Goal: Transaction & Acquisition: Download file/media

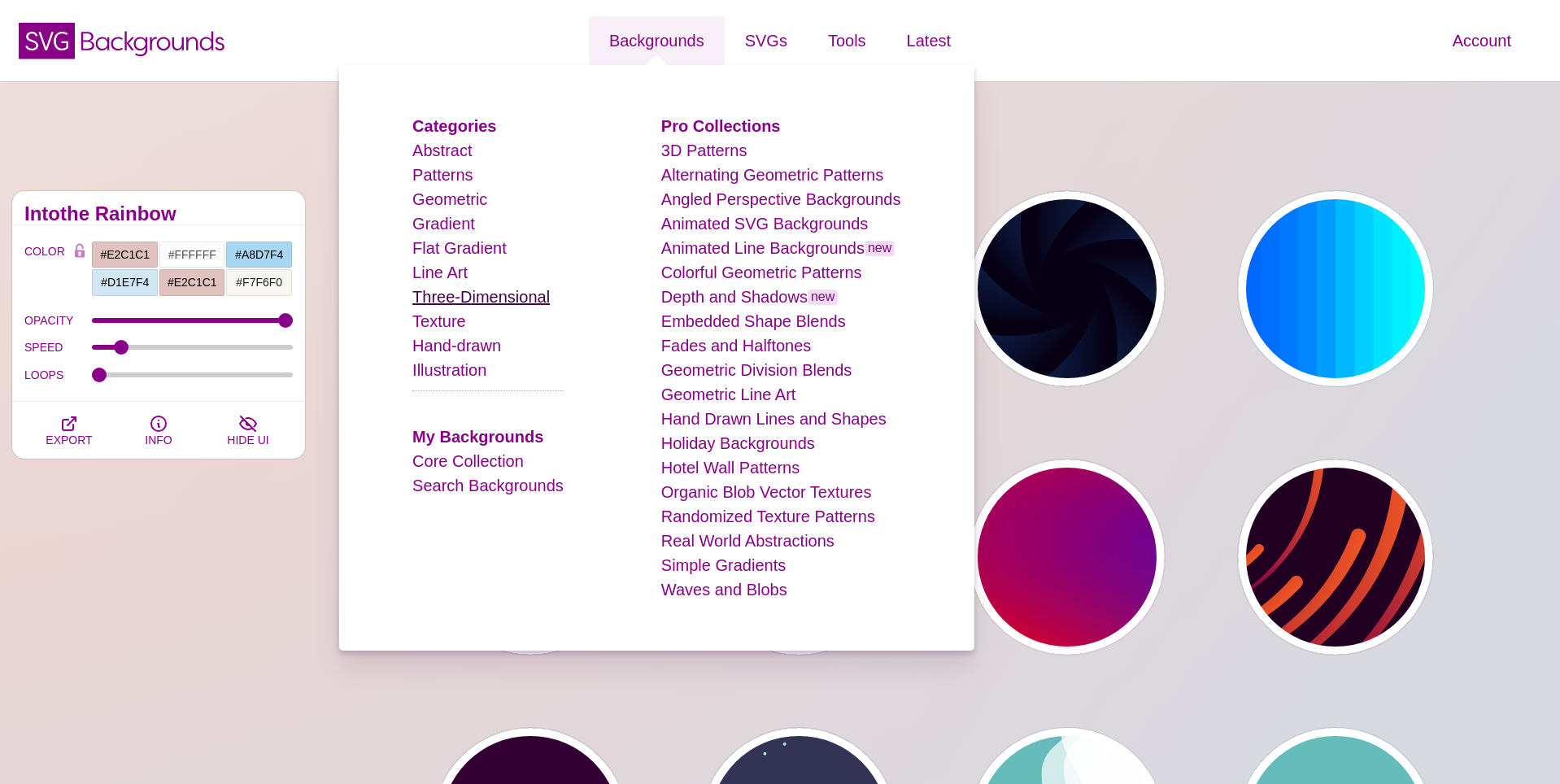
click at [483, 303] on link "Three-Dimensional" at bounding box center [481, 296] width 137 height 18
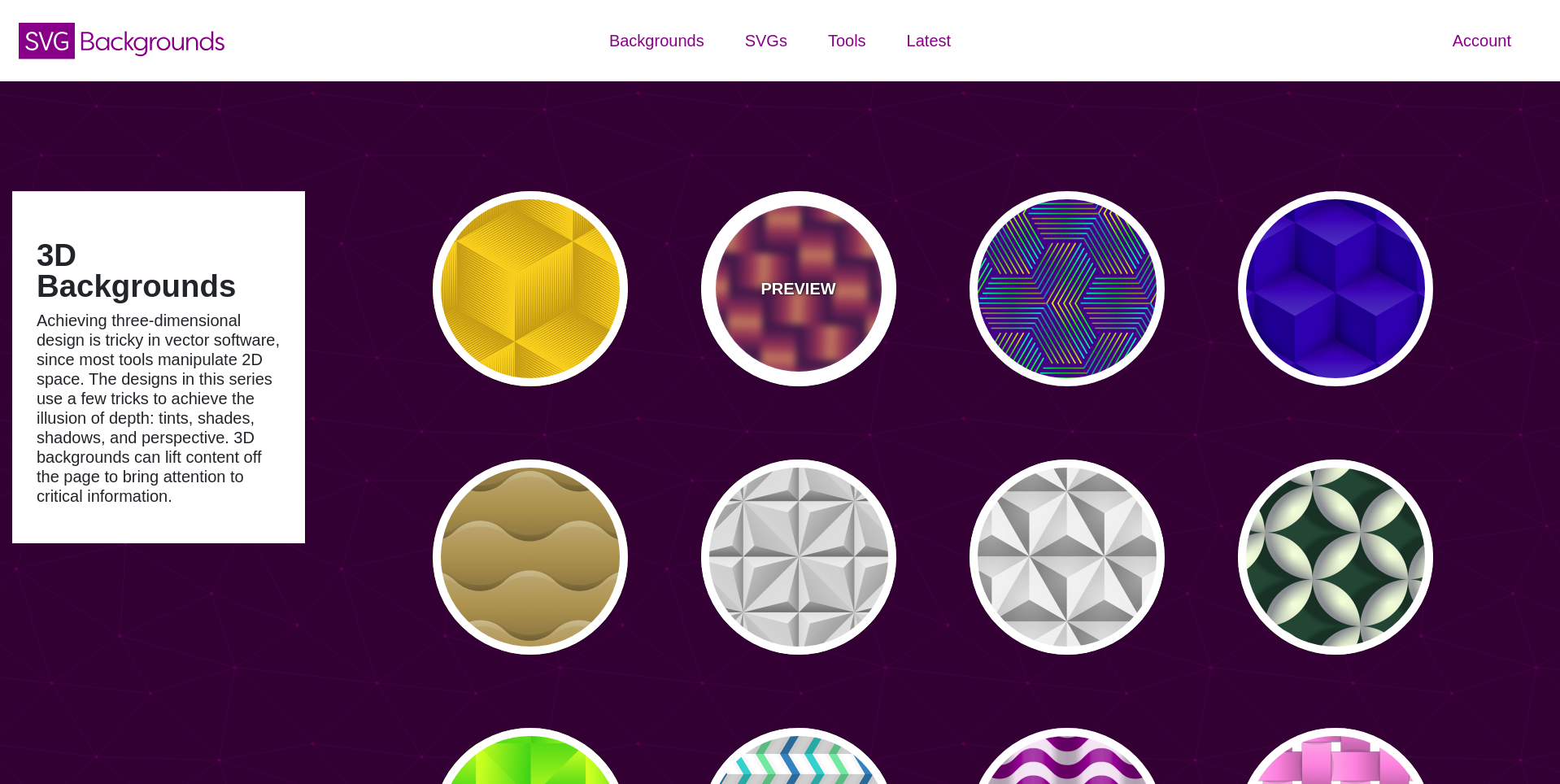
click at [813, 312] on div "PREVIEW" at bounding box center [798, 288] width 195 height 195
type input "#7700AA"
type input "#FF9966"
type input "#EE00BB"
type input "0"
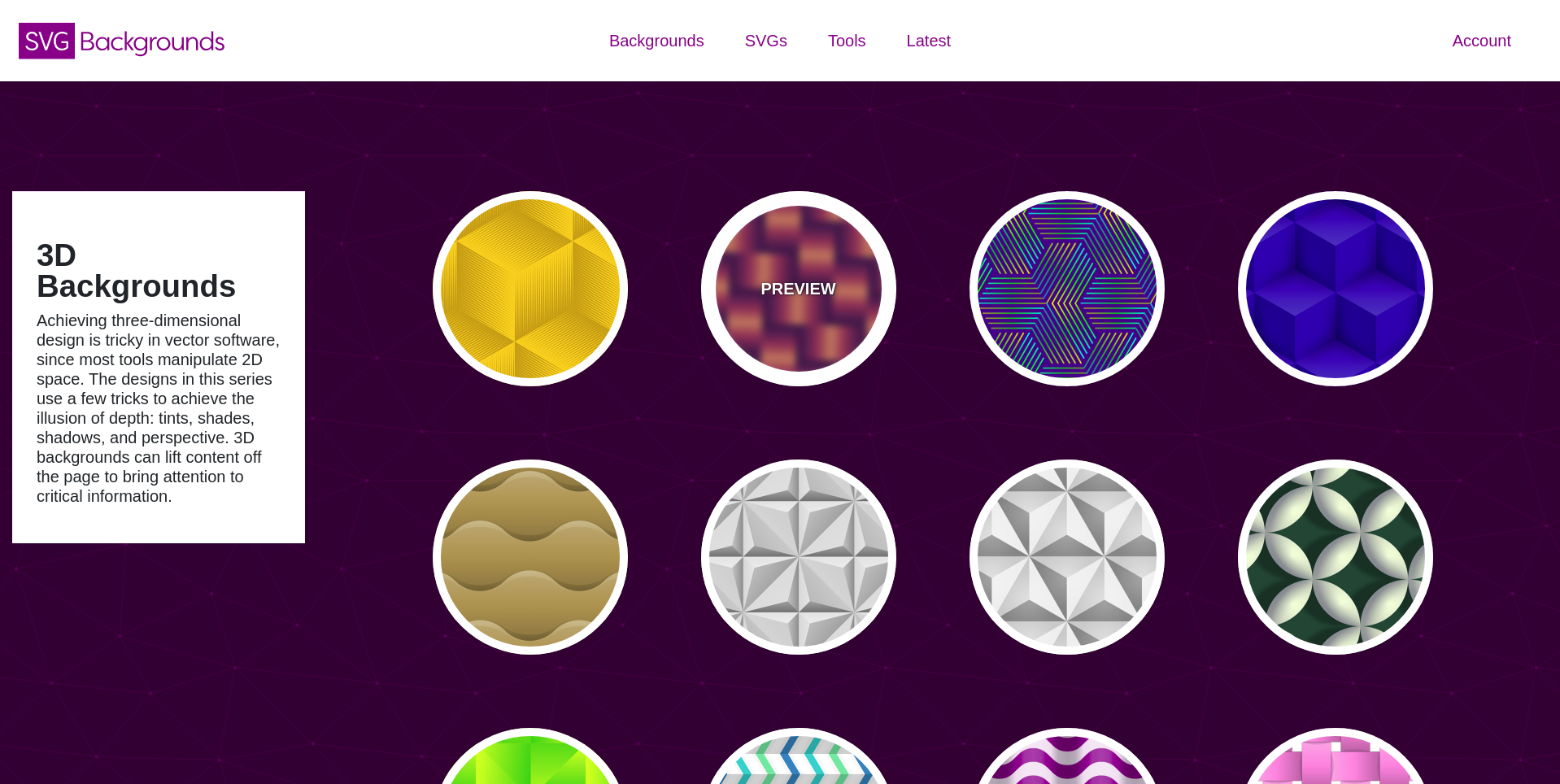
type input "0.2"
type input "2"
type input "0.7"
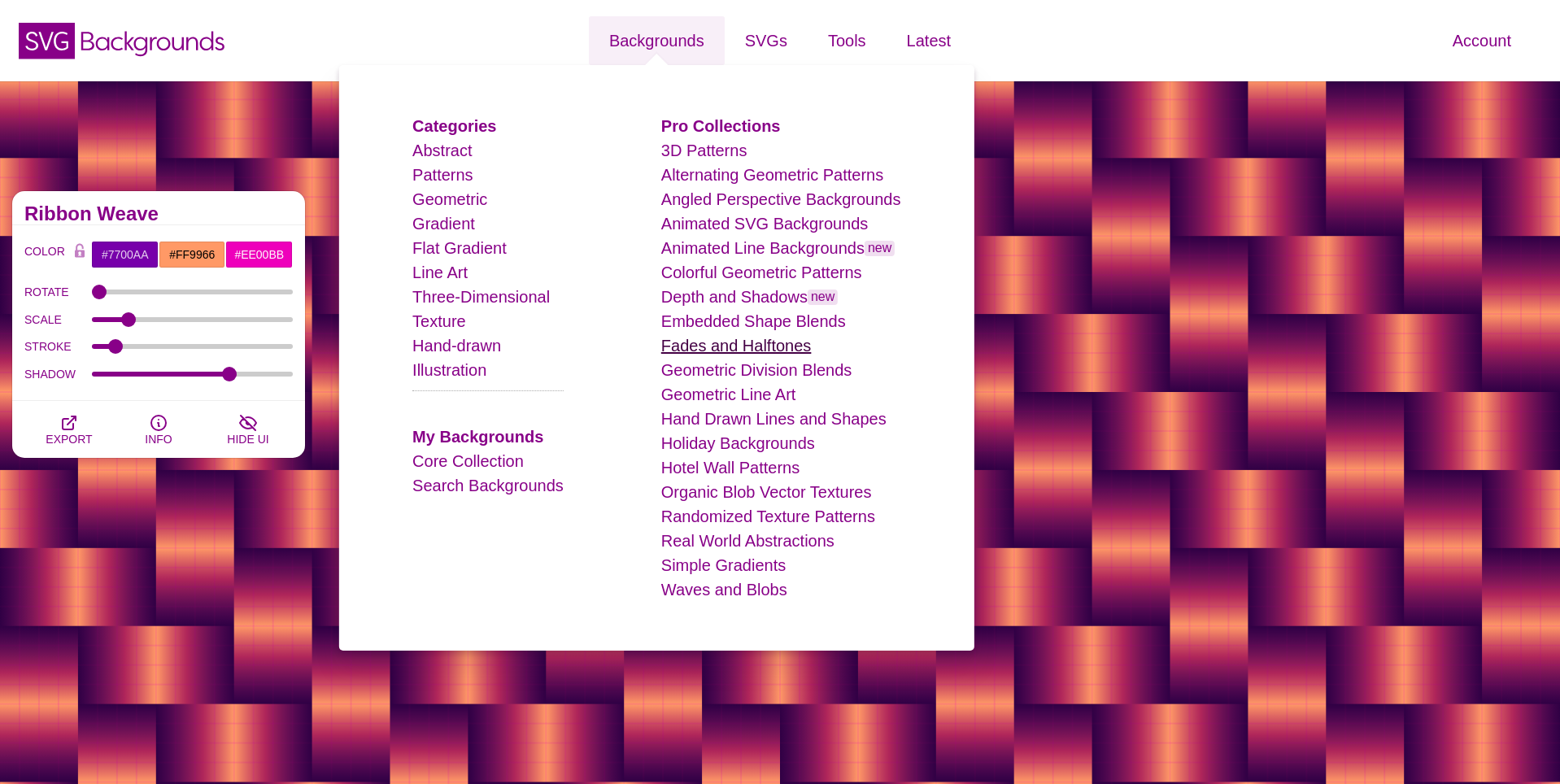
click at [716, 344] on link "Fades and Halftones" at bounding box center [736, 345] width 150 height 18
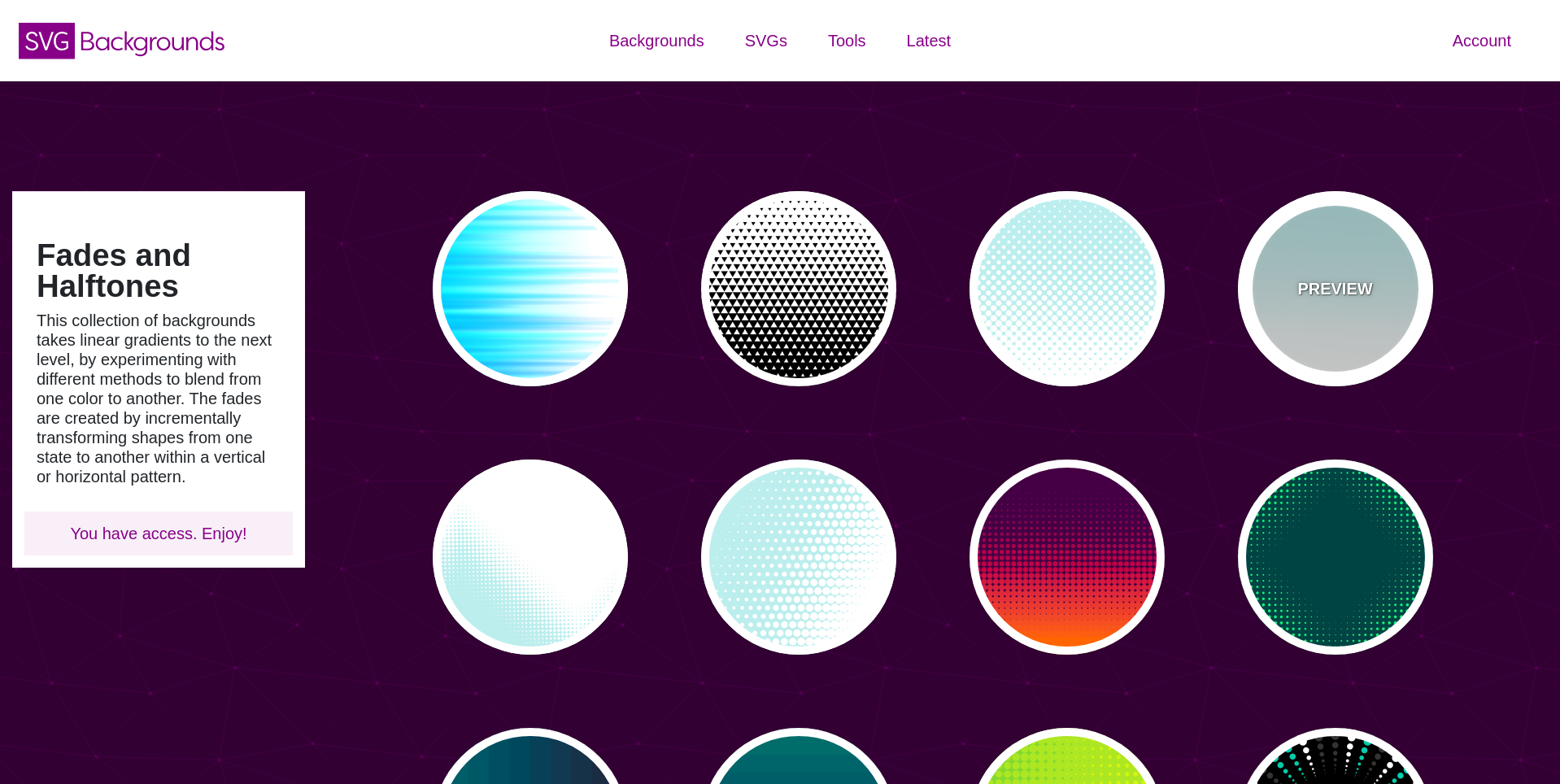
click at [1382, 285] on div "PREVIEW" at bounding box center [1335, 288] width 195 height 195
type input "#BBEEEE"
type input "0"
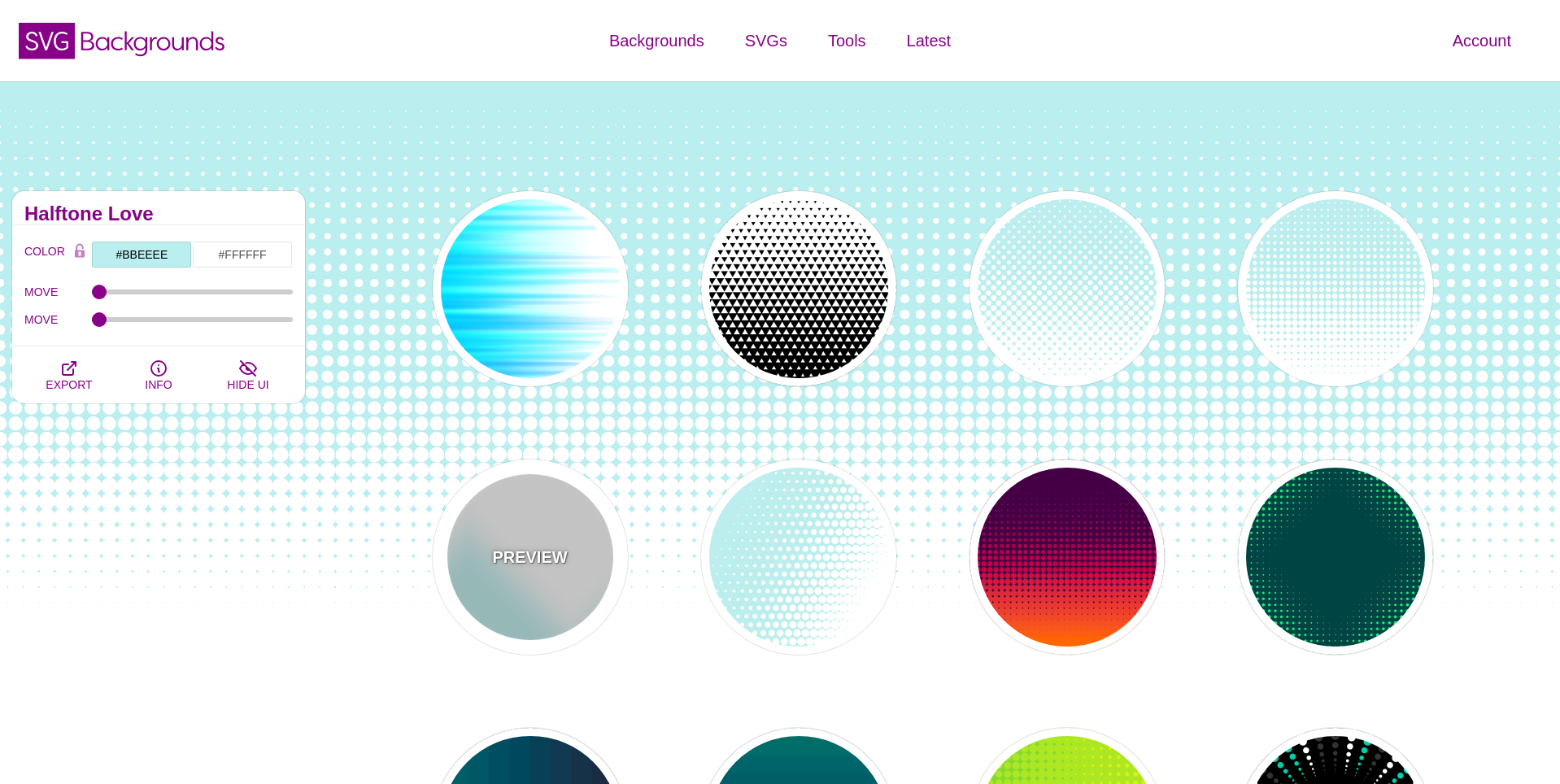
click at [472, 558] on div "PREVIEW" at bounding box center [530, 556] width 195 height 195
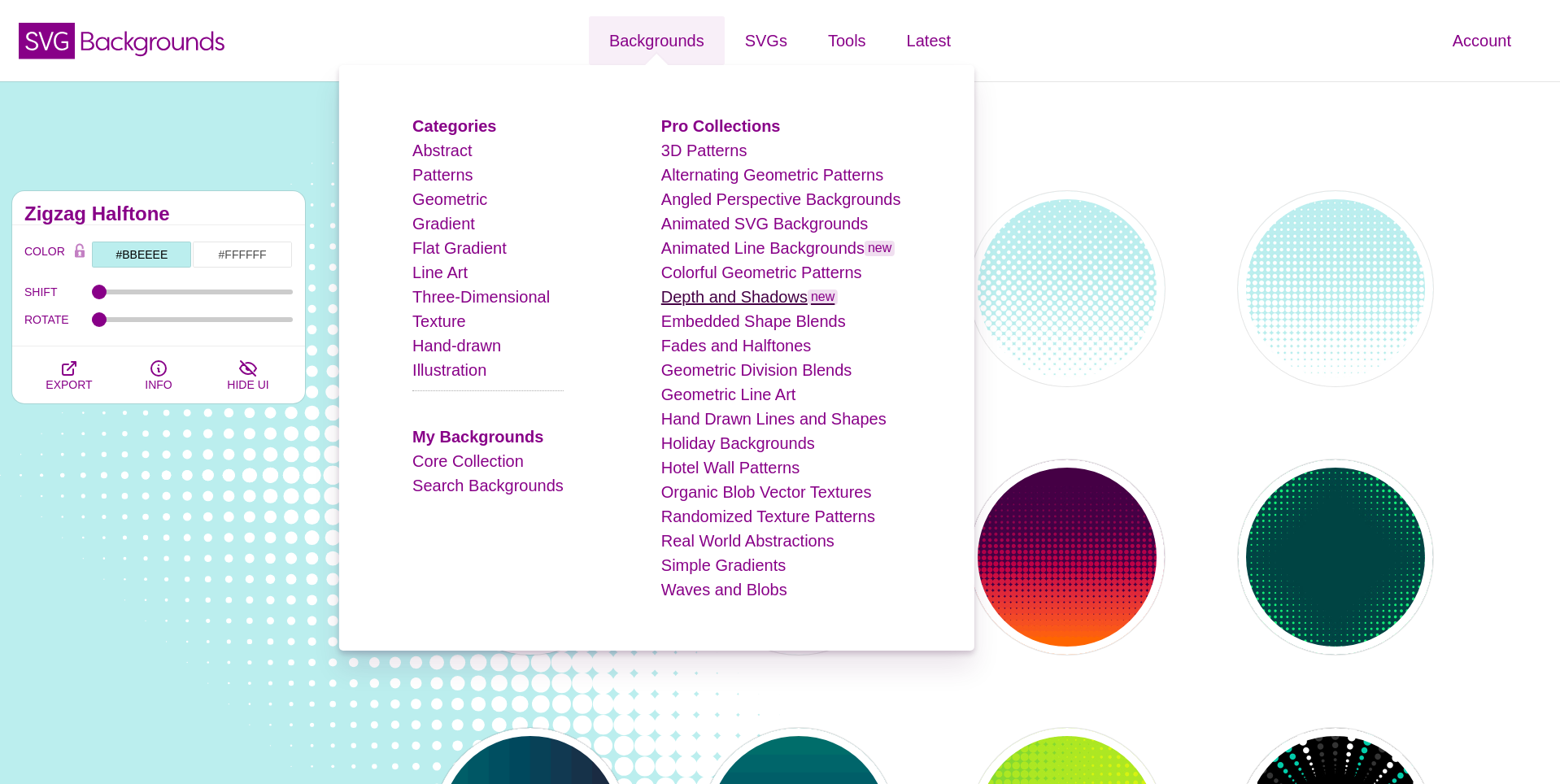
click at [774, 291] on link "Depth and Shadows new" at bounding box center [750, 296] width 178 height 18
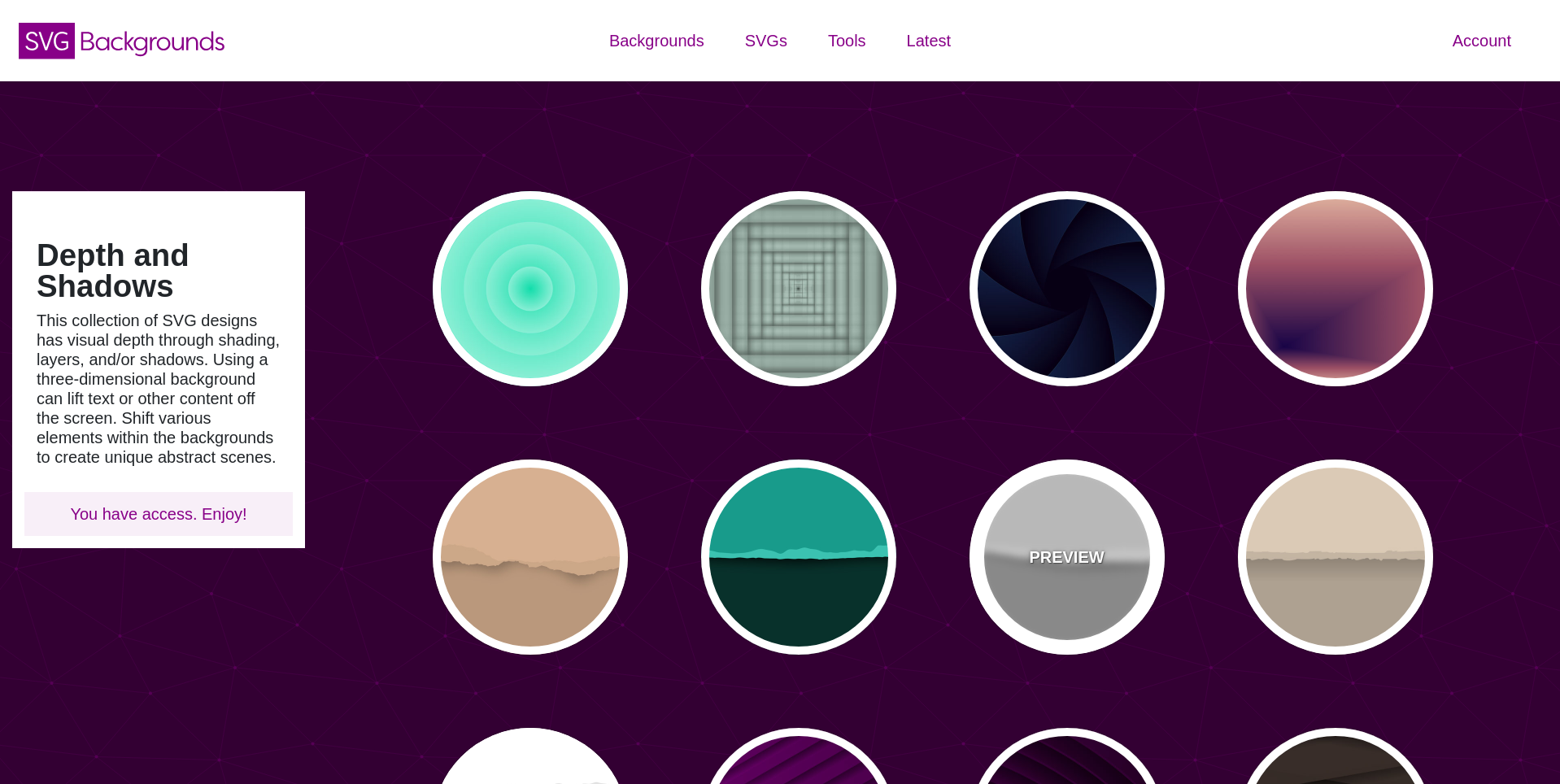
click at [1078, 513] on div "PREVIEW" at bounding box center [1067, 556] width 195 height 195
type input "#AAAAAA"
type input "#EEEEEE"
type input "0"
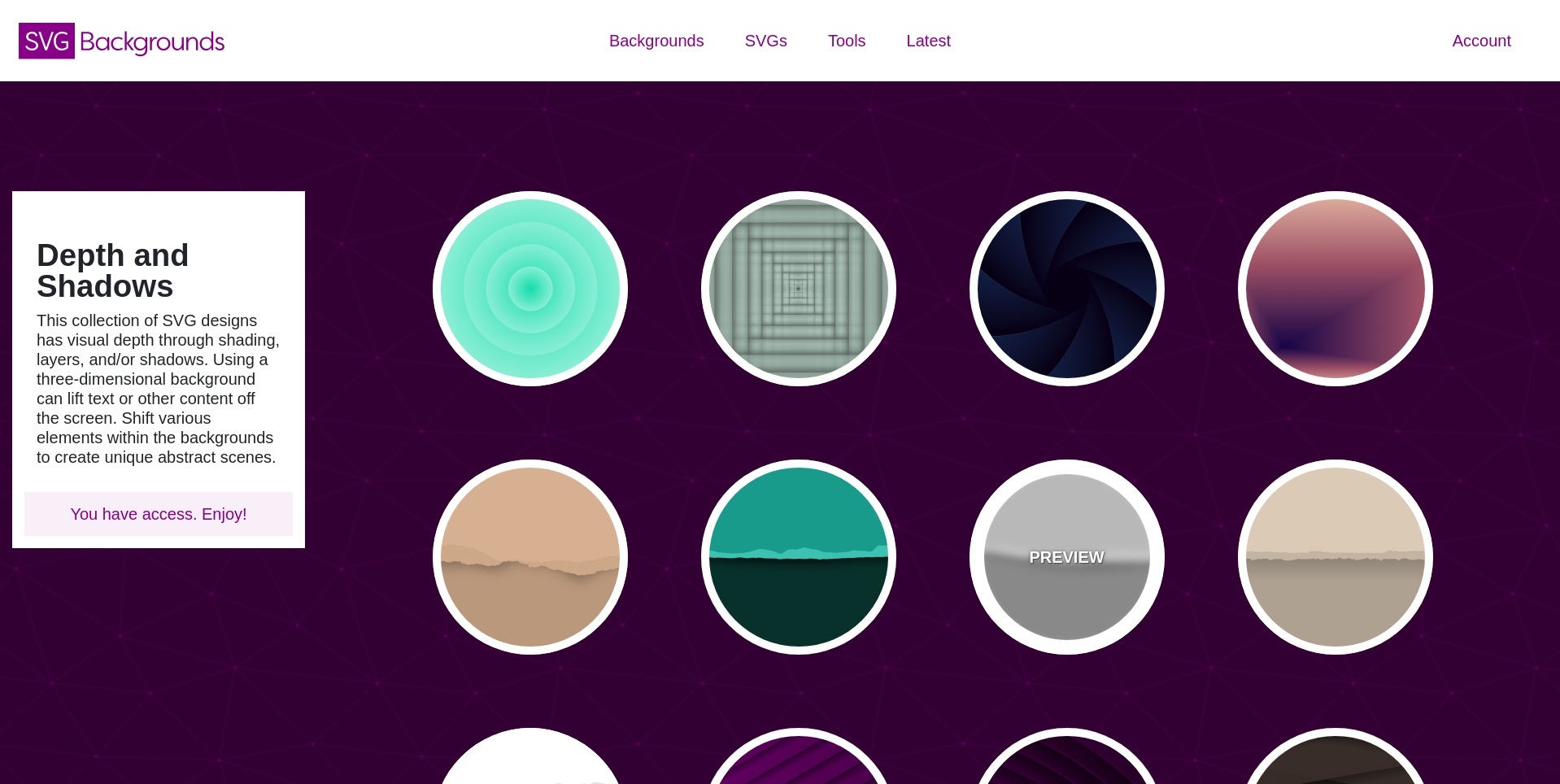
type input "0"
type input "0.5"
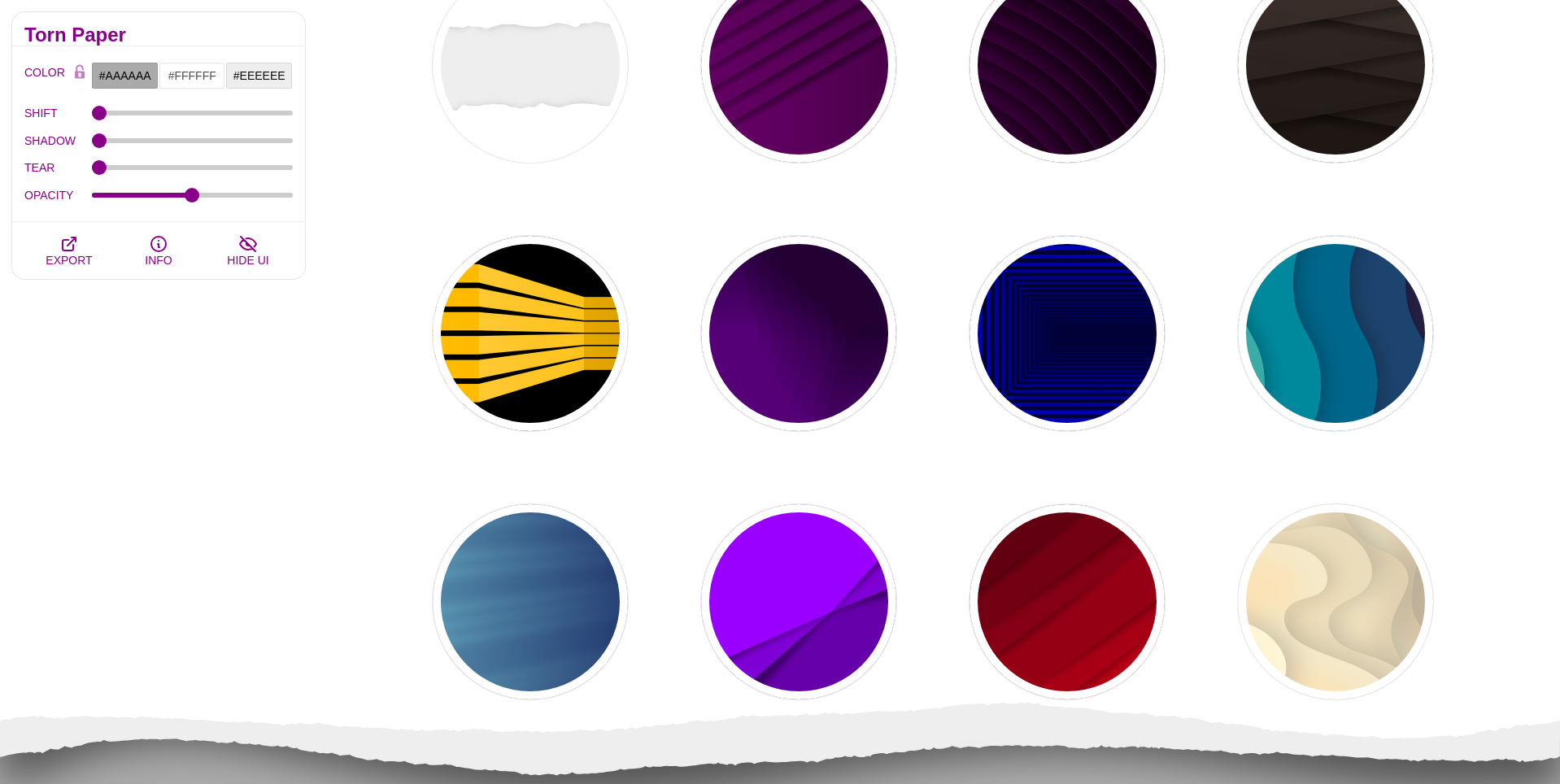
scroll to position [953, 0]
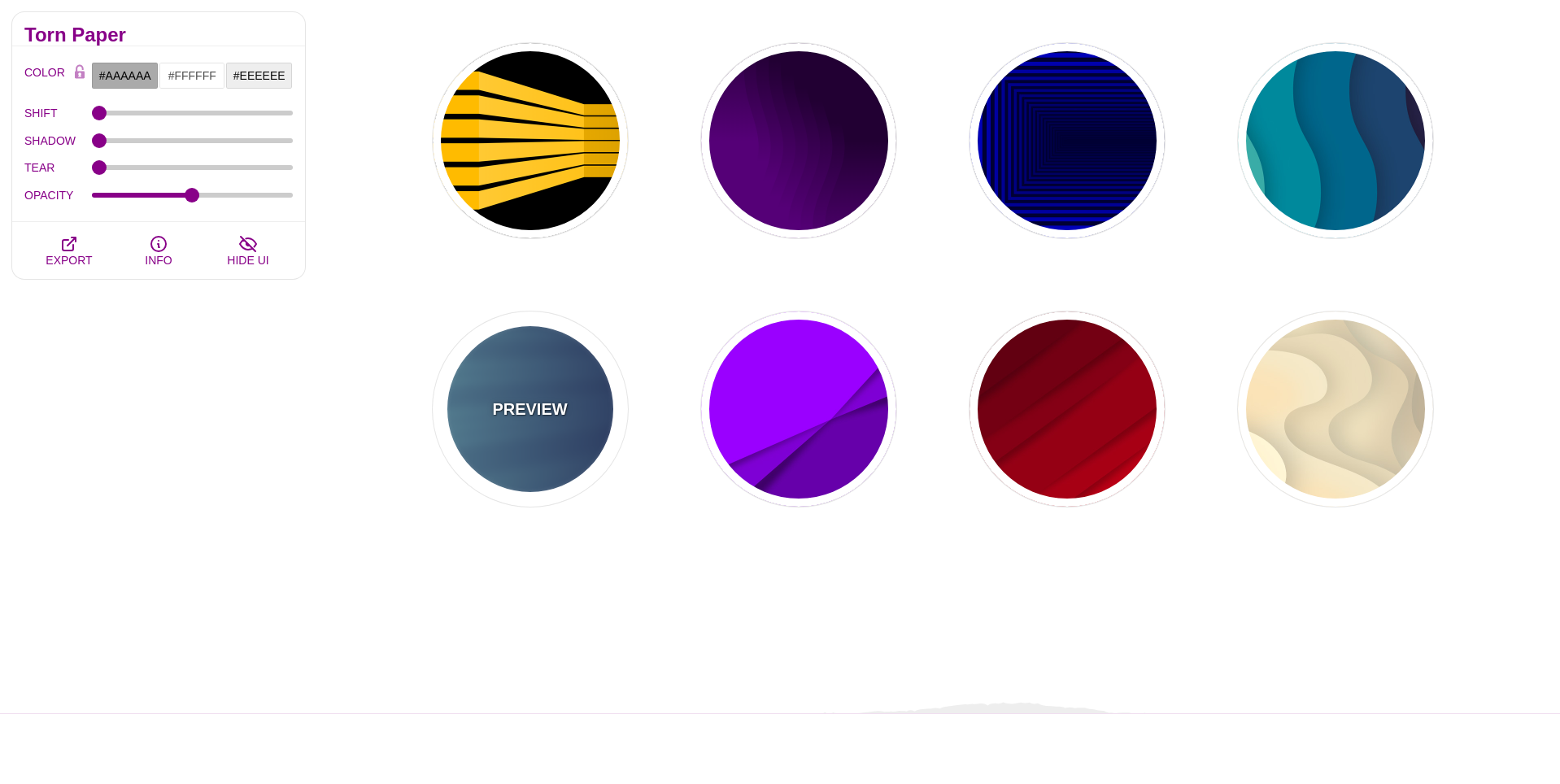
click at [542, 407] on p "PREVIEW" at bounding box center [529, 408] width 75 height 25
type input "#000044"
type input "#99FFFF"
type input "1"
type input "0.25"
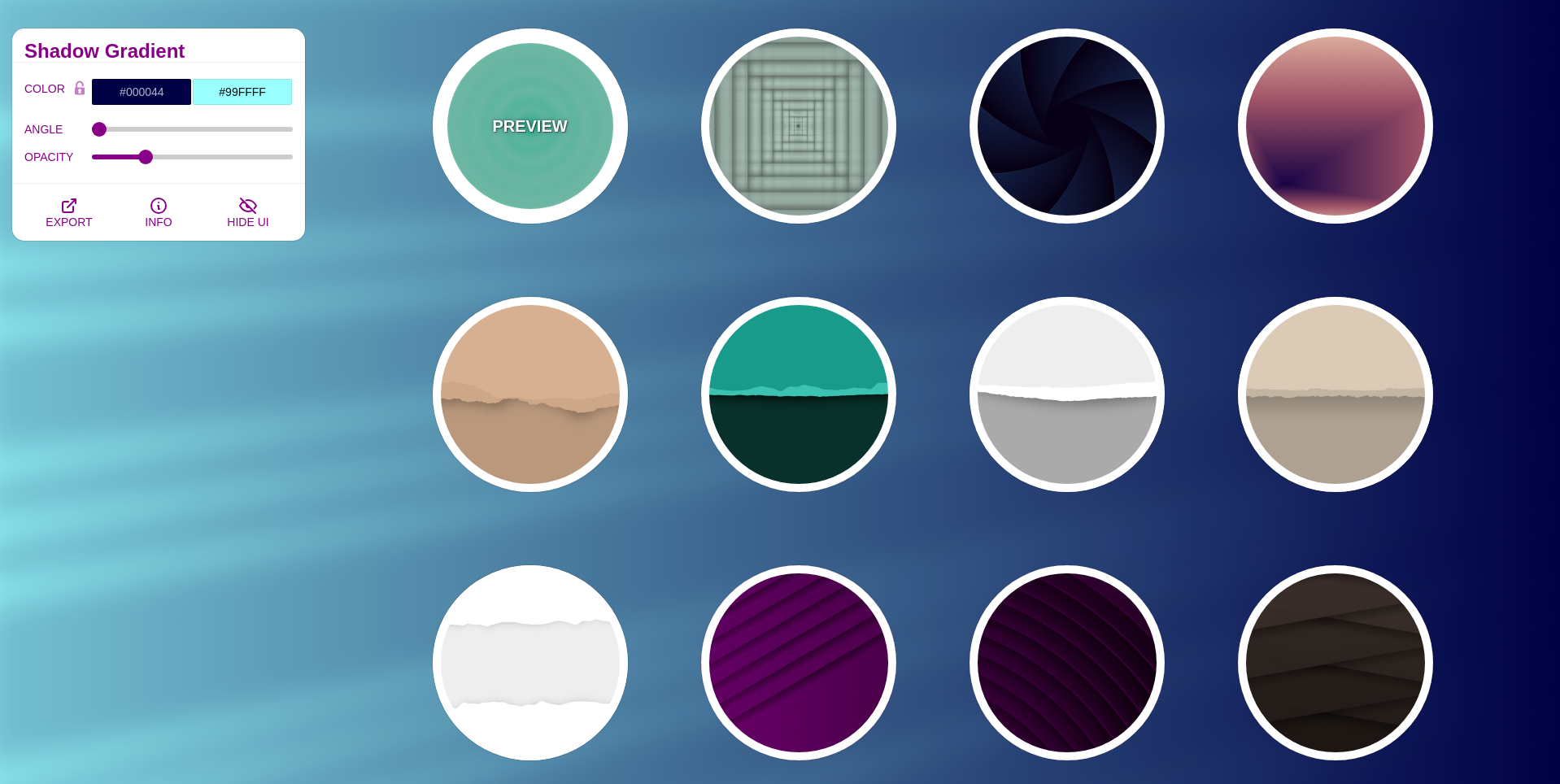
scroll to position [0, 0]
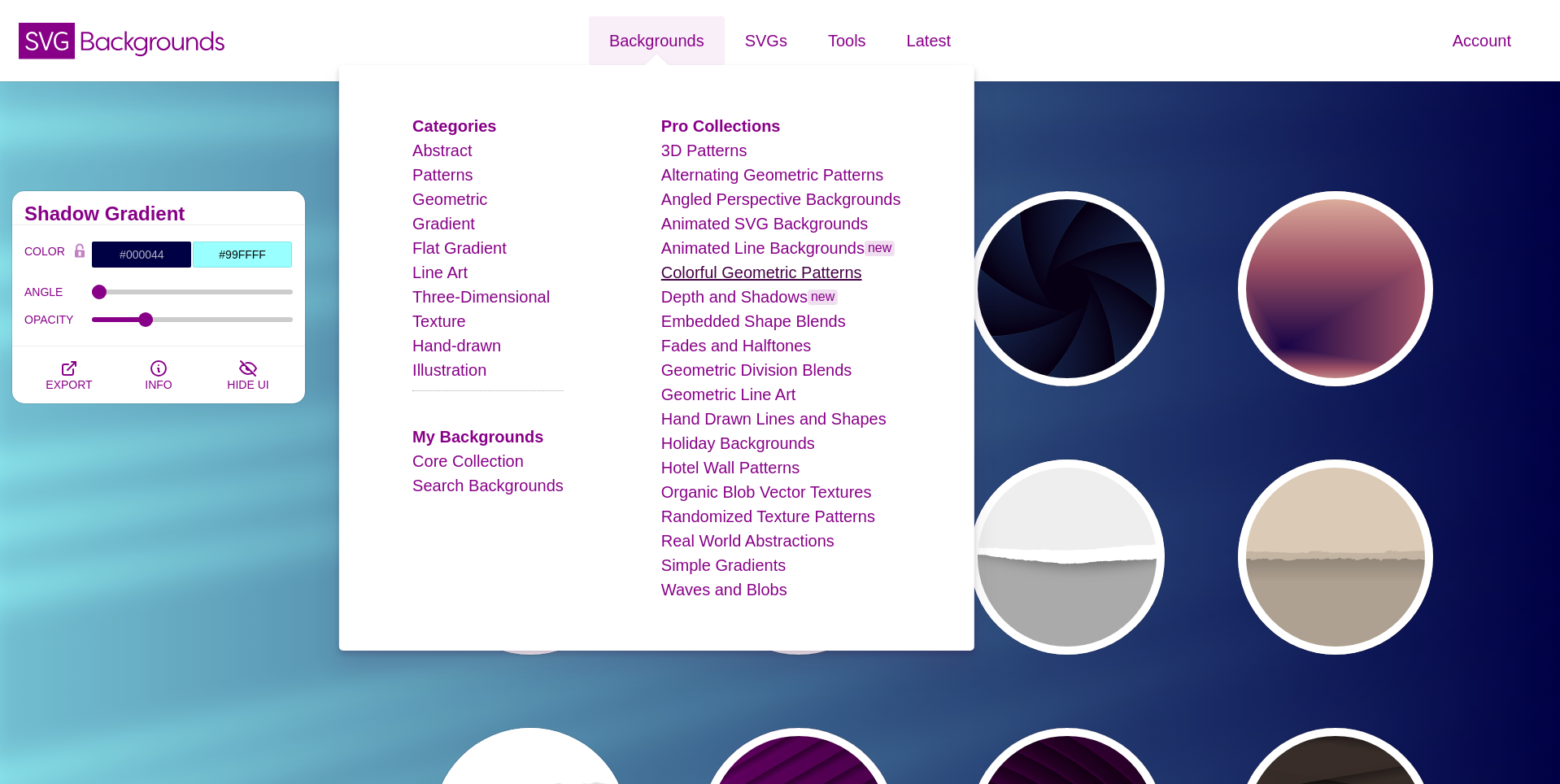
click at [761, 268] on link "Colorful Geometric Patterns" at bounding box center [762, 272] width 201 height 18
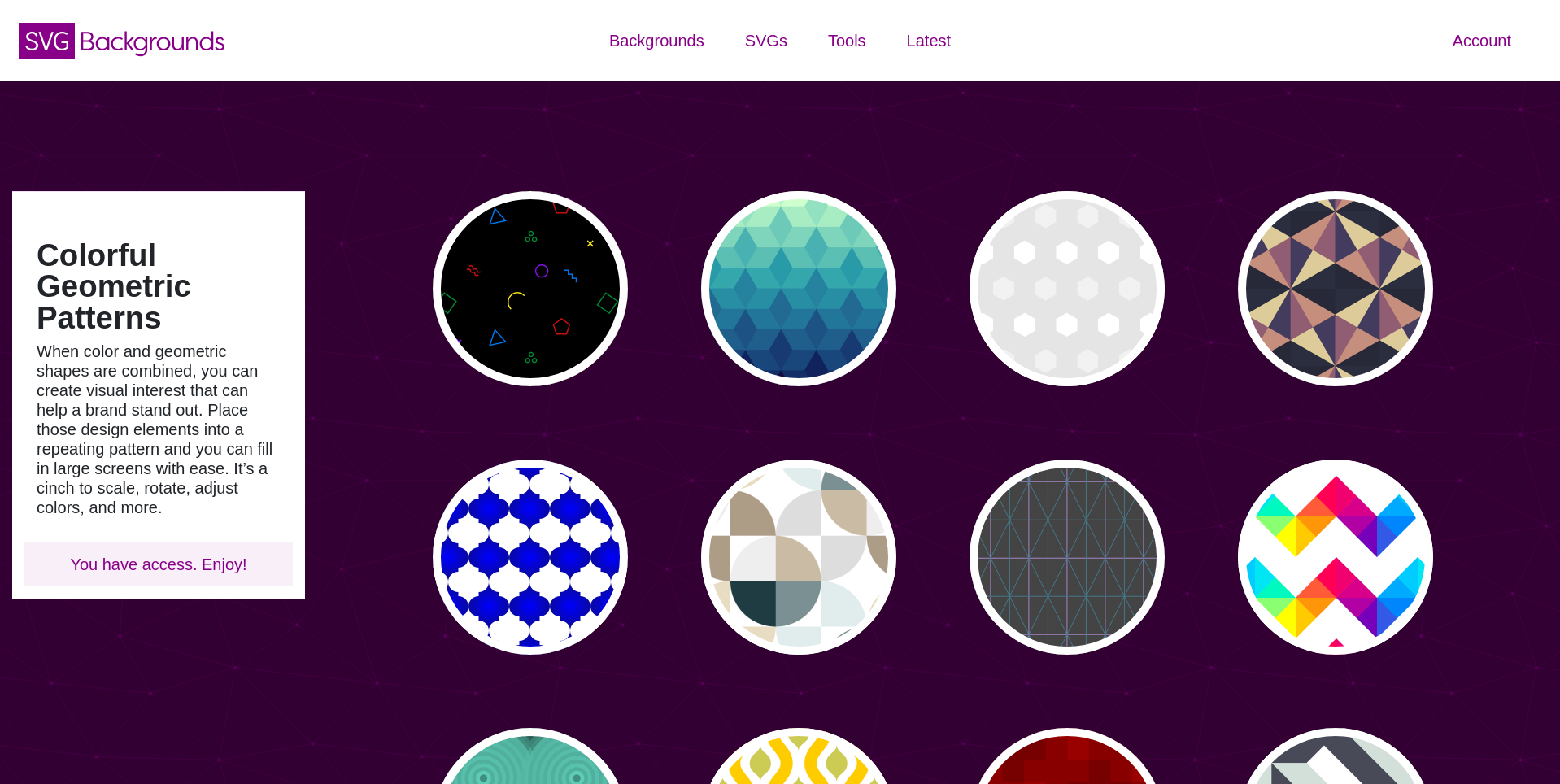
type input "#450057"
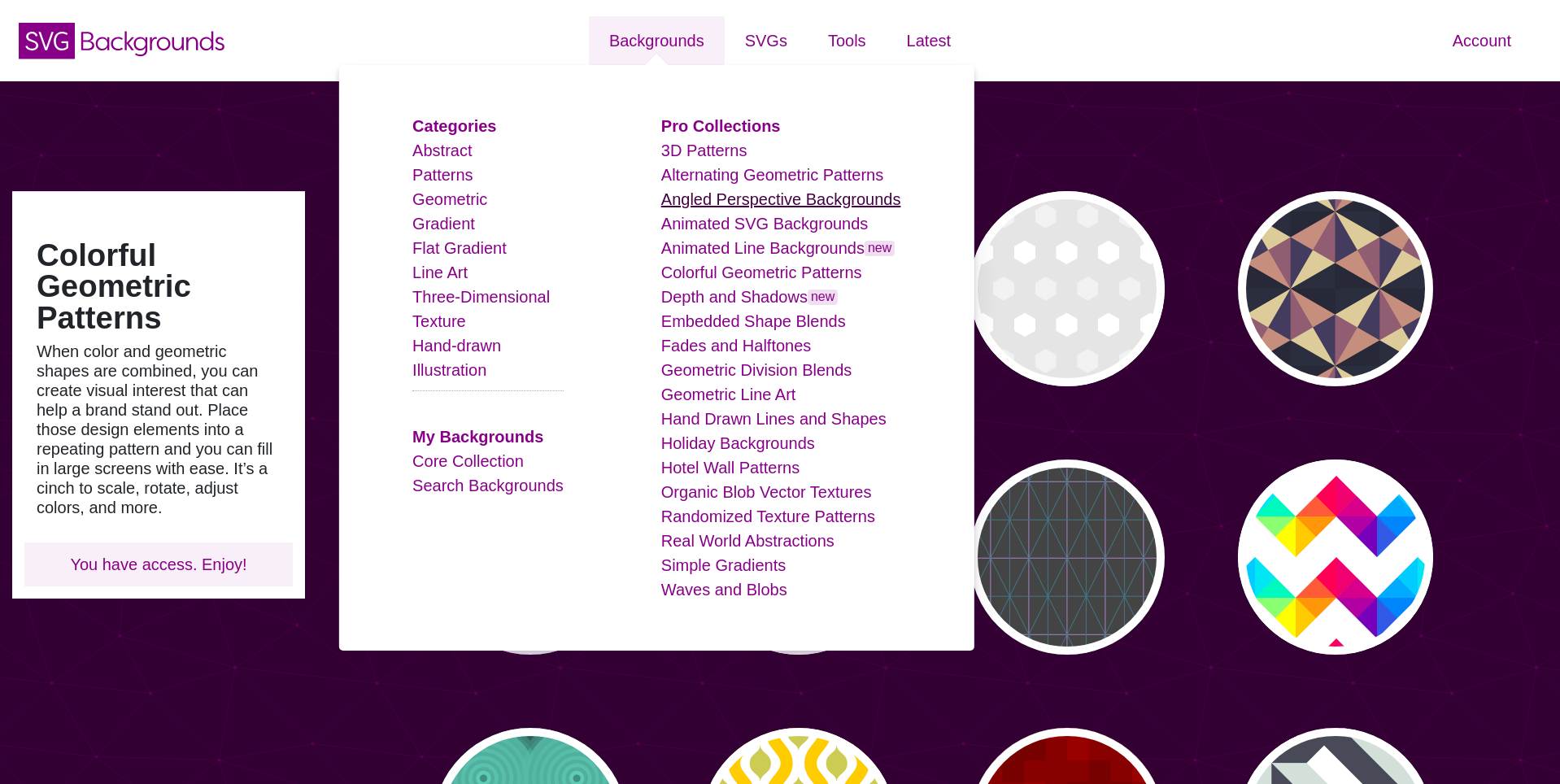
click at [736, 198] on link "Angled Perspective Backgrounds" at bounding box center [781, 199] width 240 height 18
click at [690, 318] on link "Embedded Shape Blends" at bounding box center [754, 321] width 185 height 18
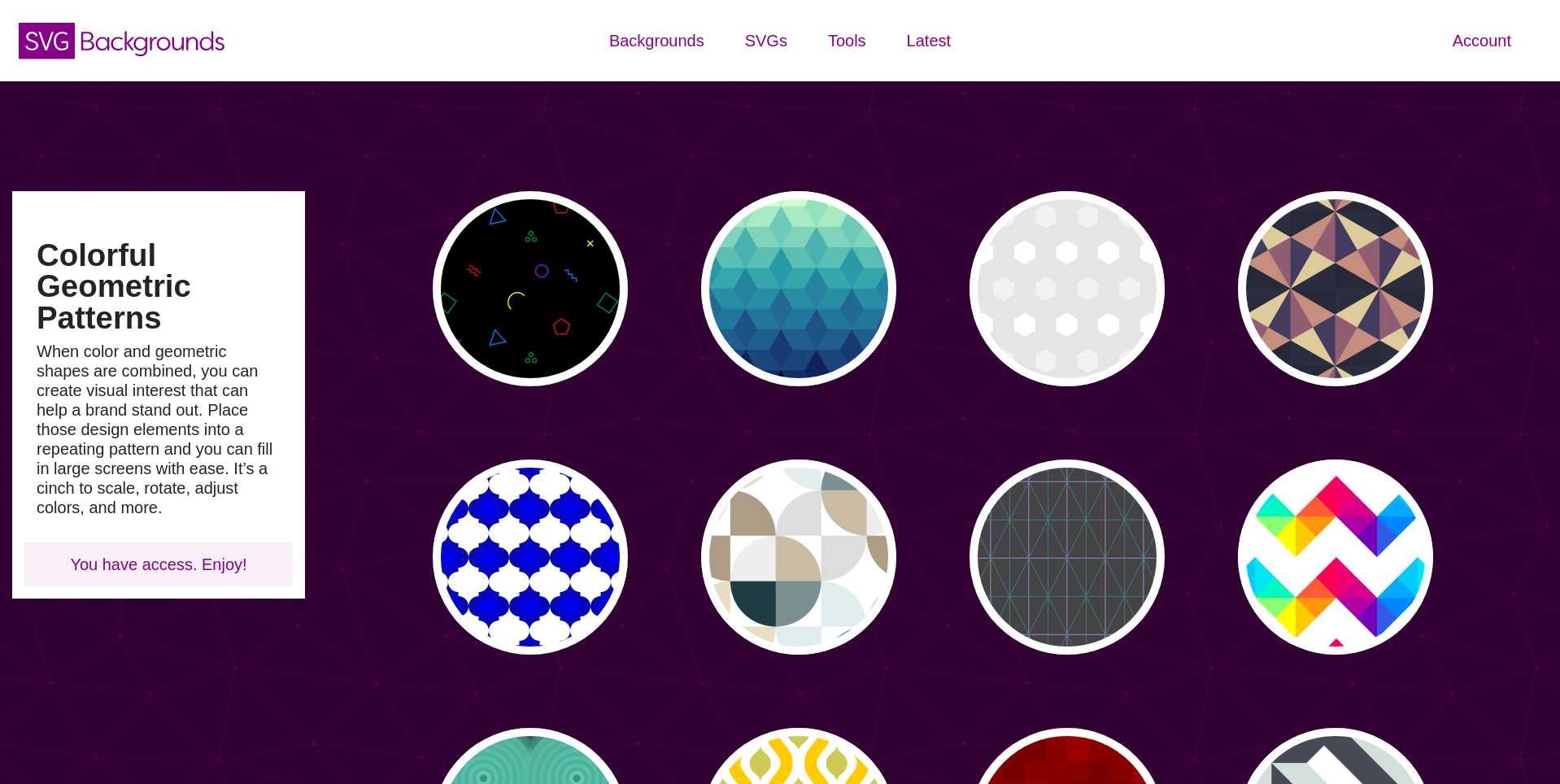
click at [517, 47] on div "SVG Backgrounds Logo" at bounding box center [259, 40] width 519 height 74
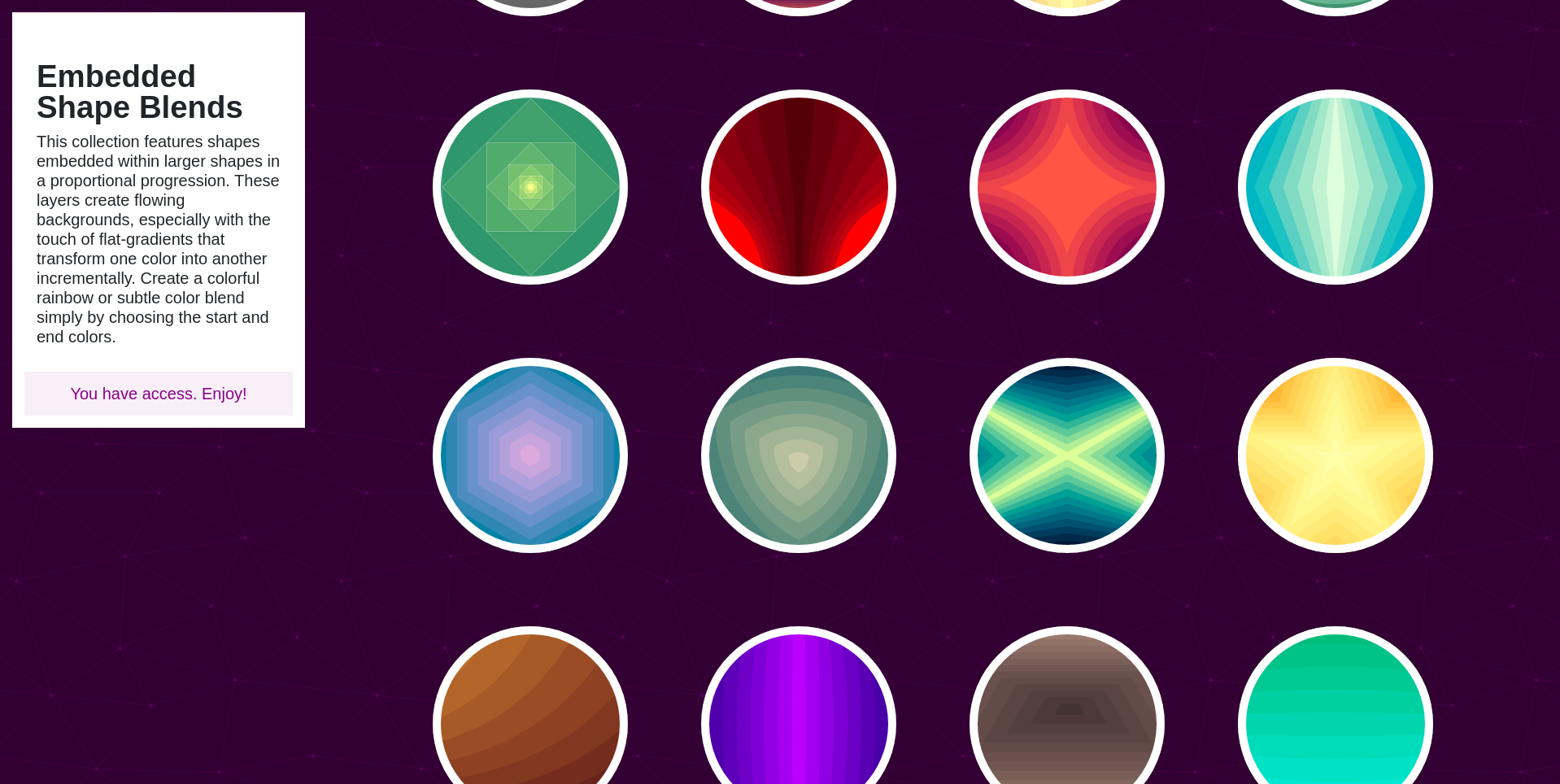
scroll to position [633, 0]
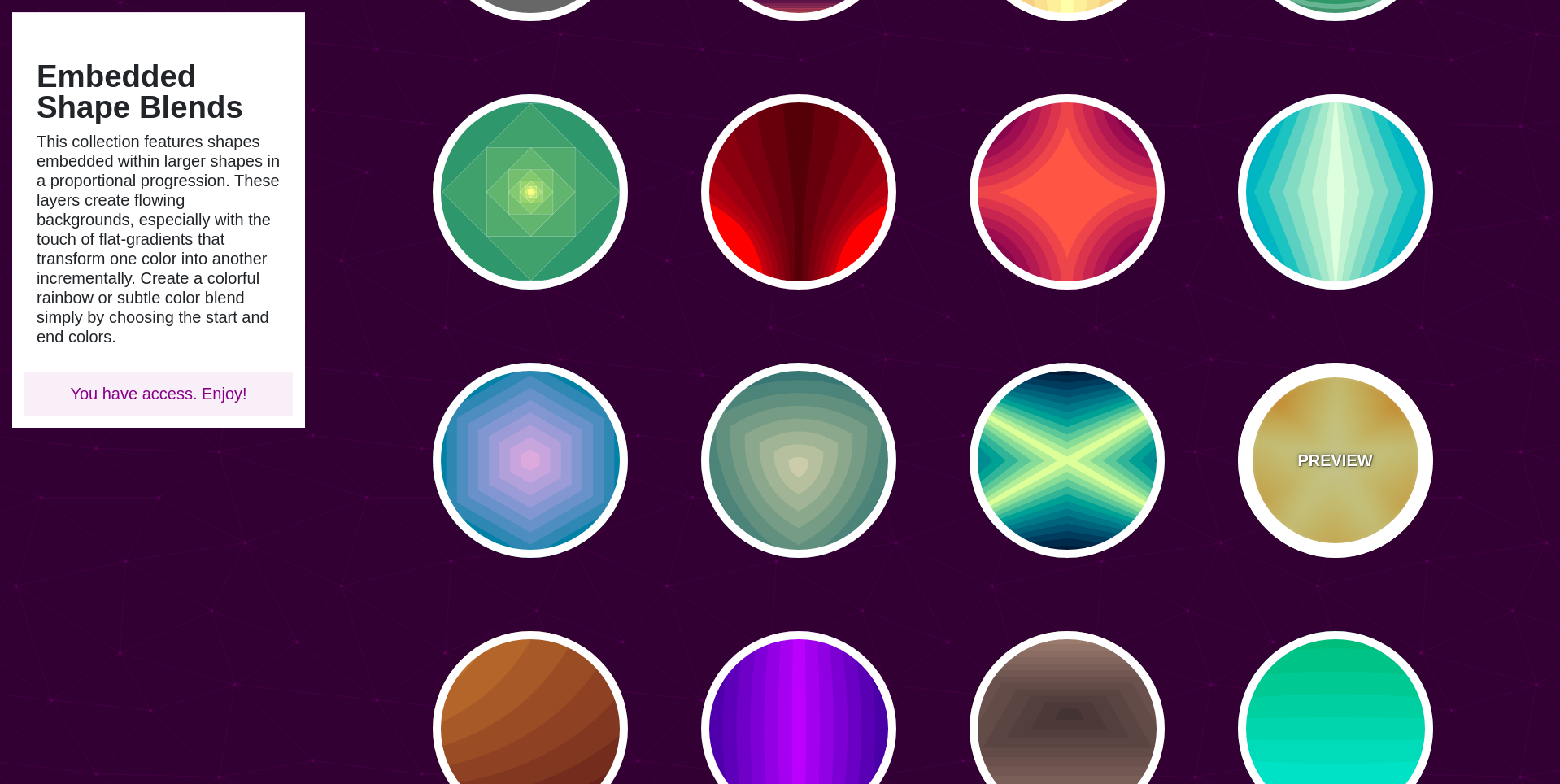
click at [1278, 443] on div "PREVIEW" at bounding box center [1335, 460] width 195 height 195
type input "#DD5500"
type input "#FFFFAA"
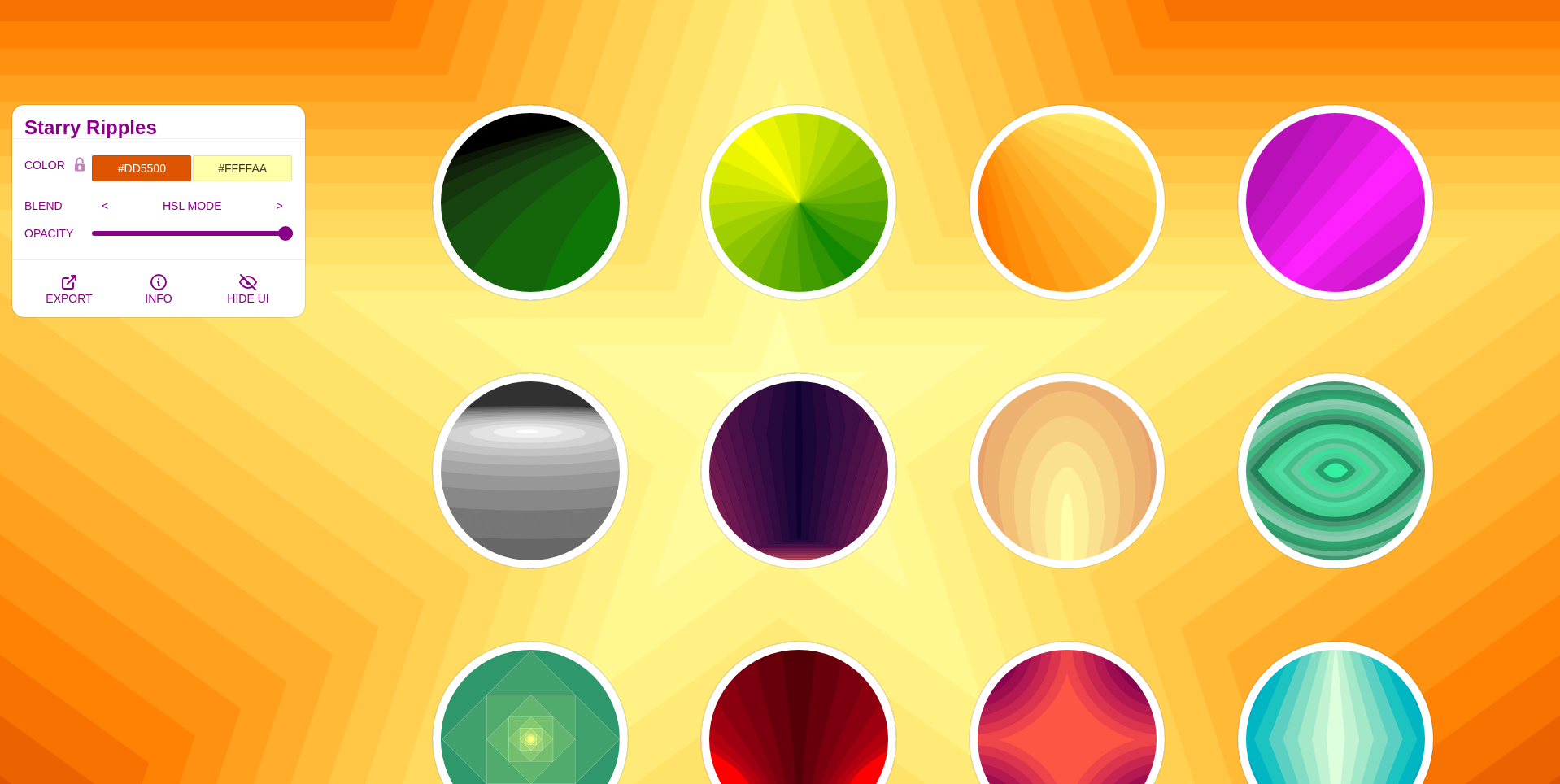
scroll to position [0, 0]
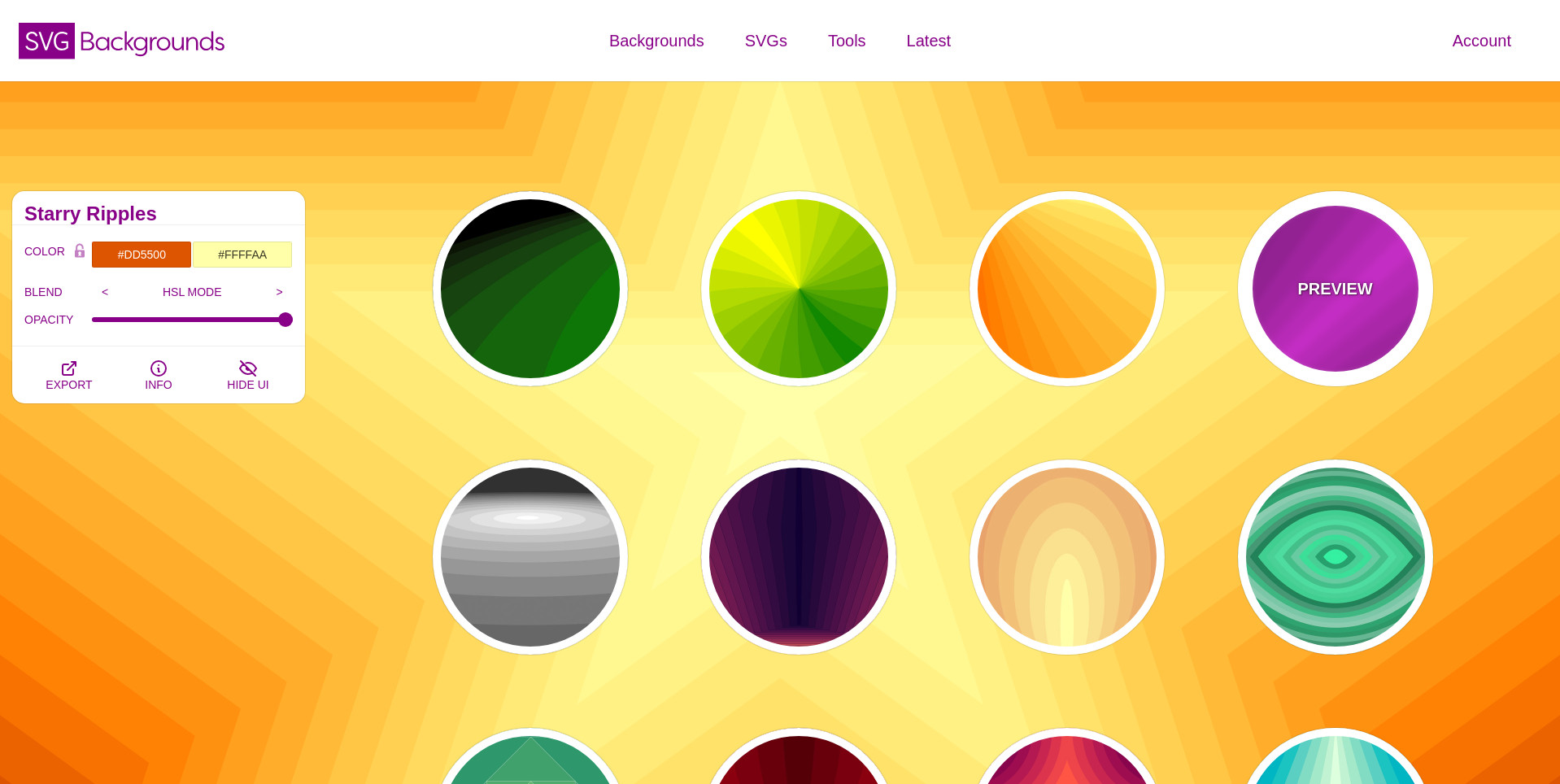
click at [1335, 274] on div "PREVIEW" at bounding box center [1335, 288] width 195 height 195
type input "#FF22FF"
type input "#550055"
type input "0"
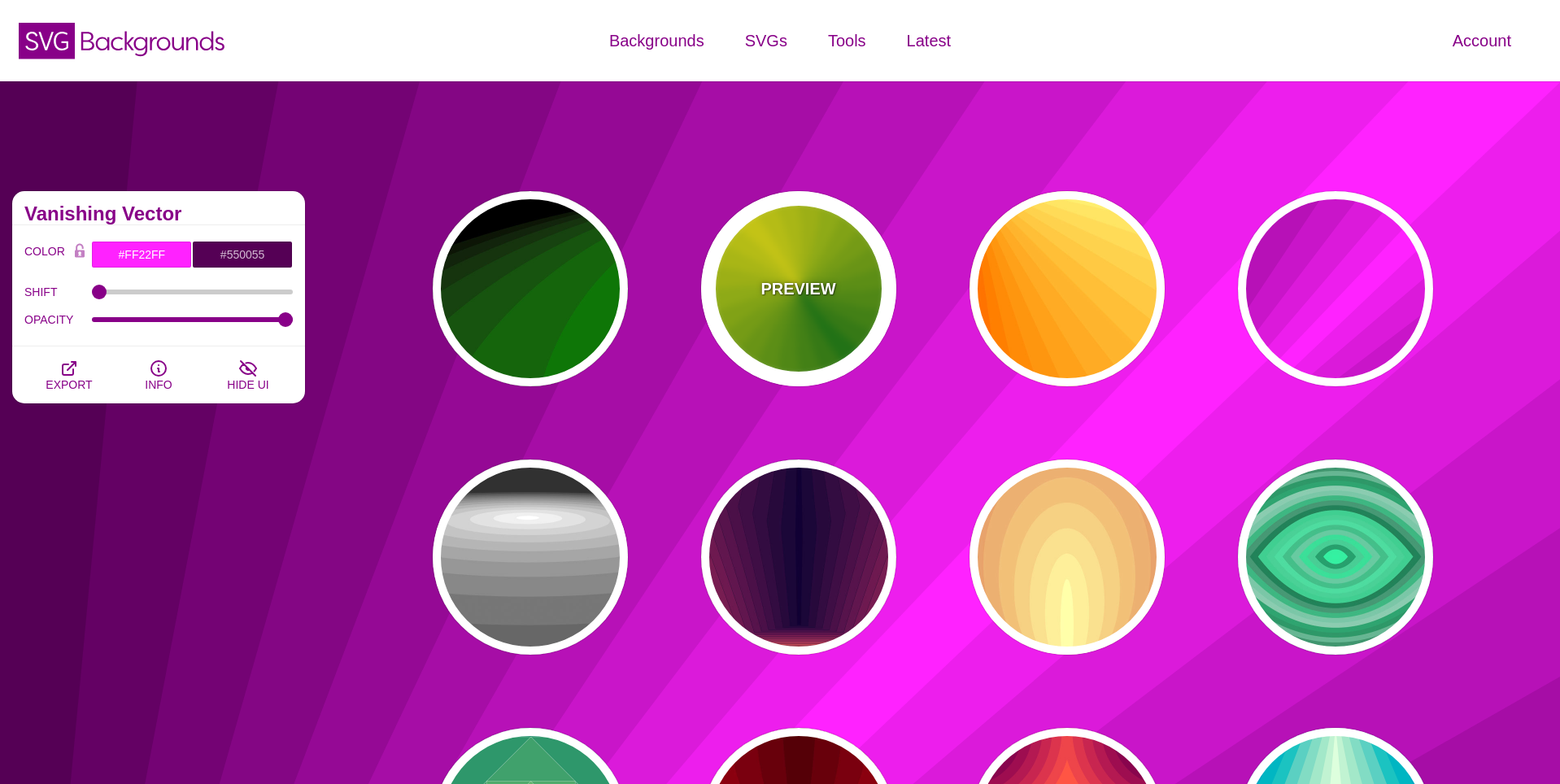
click at [828, 304] on div "PREVIEW" at bounding box center [798, 288] width 195 height 195
type input "#118800"
type input "#FFFF00"
type input "0"
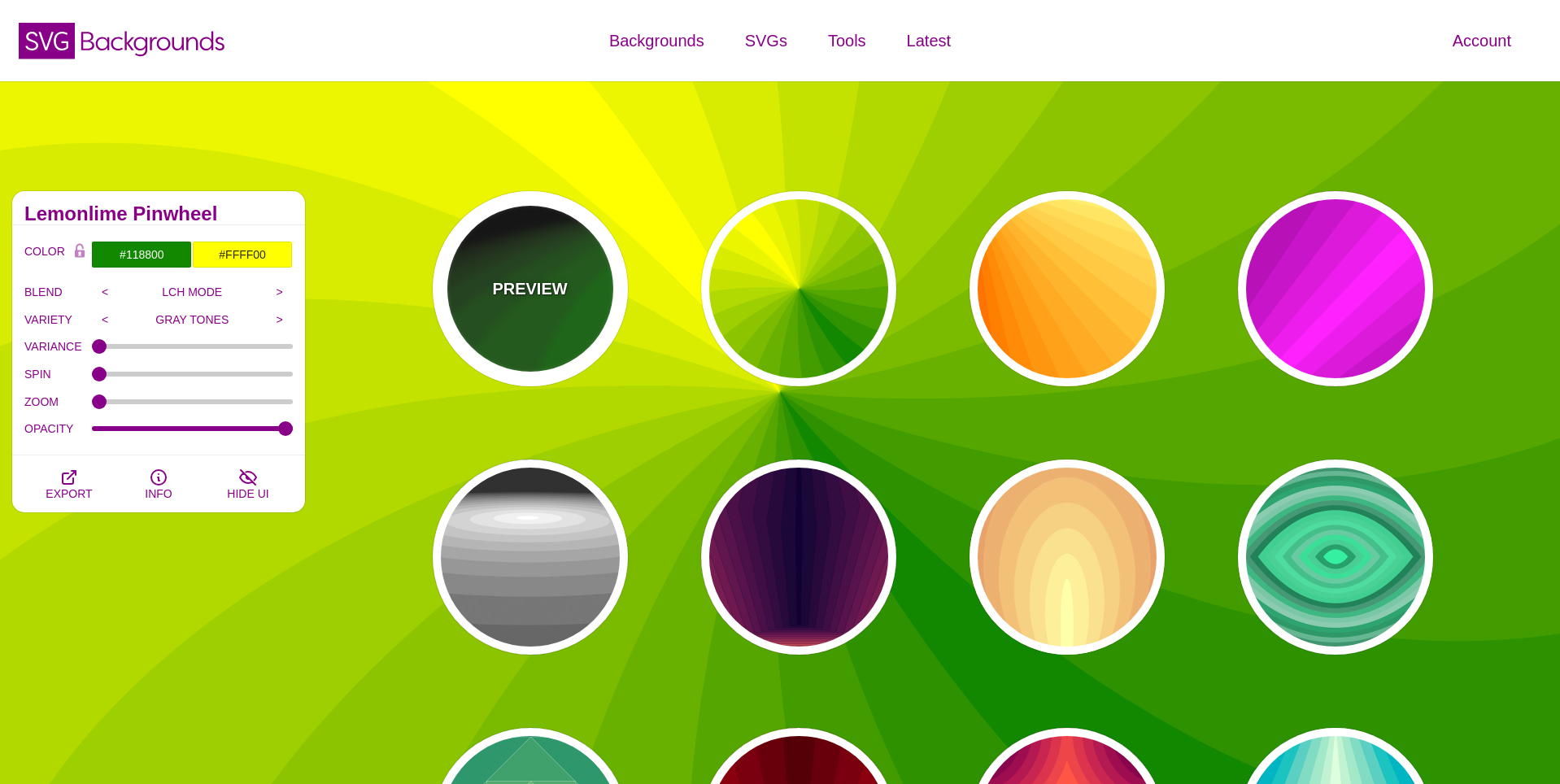
click at [523, 304] on div "PREVIEW" at bounding box center [530, 288] width 195 height 195
type input "#000000"
type input "#008800"
type input "#FFFFFF"
type input "1"
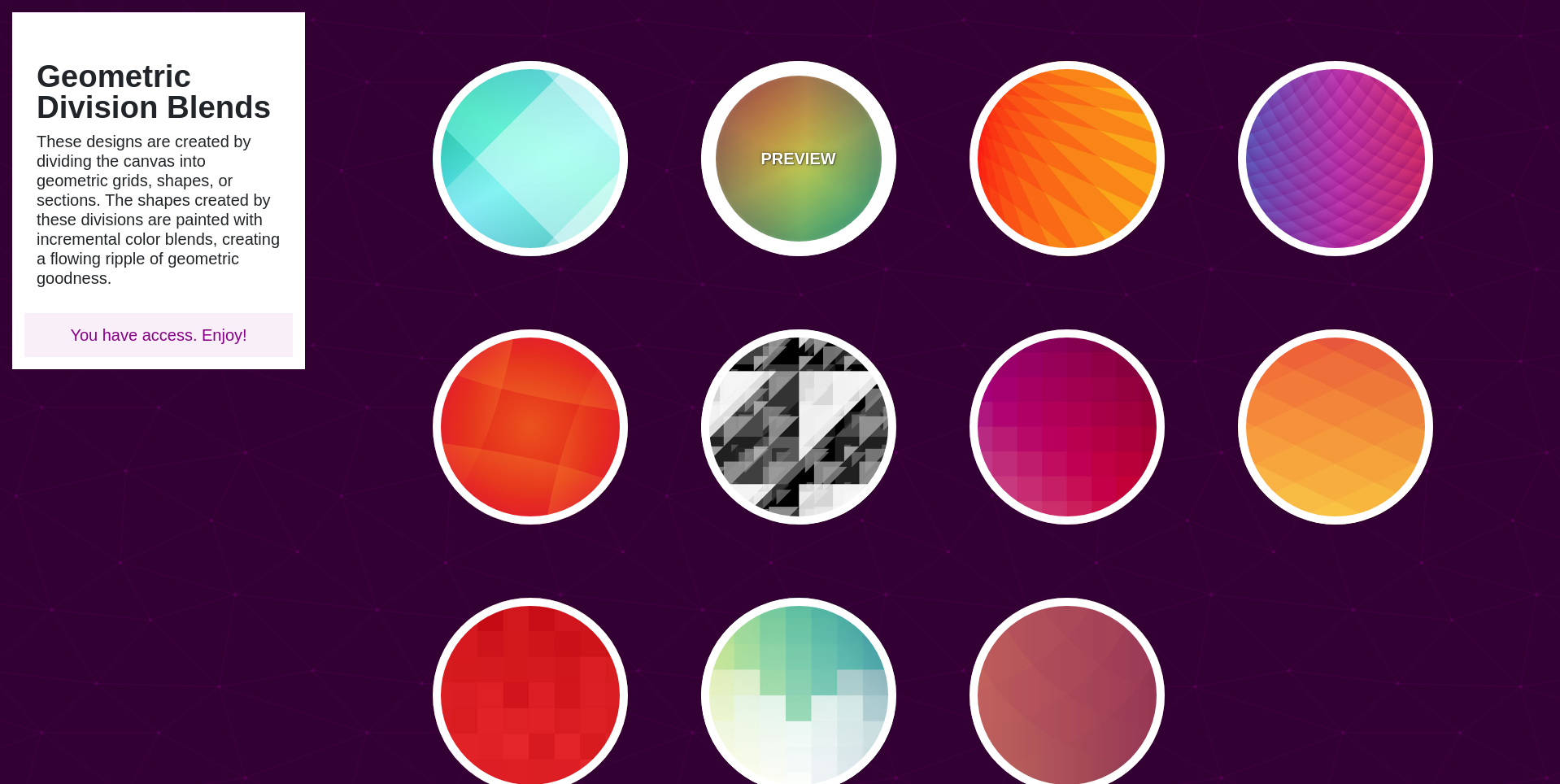
scroll to position [396, 0]
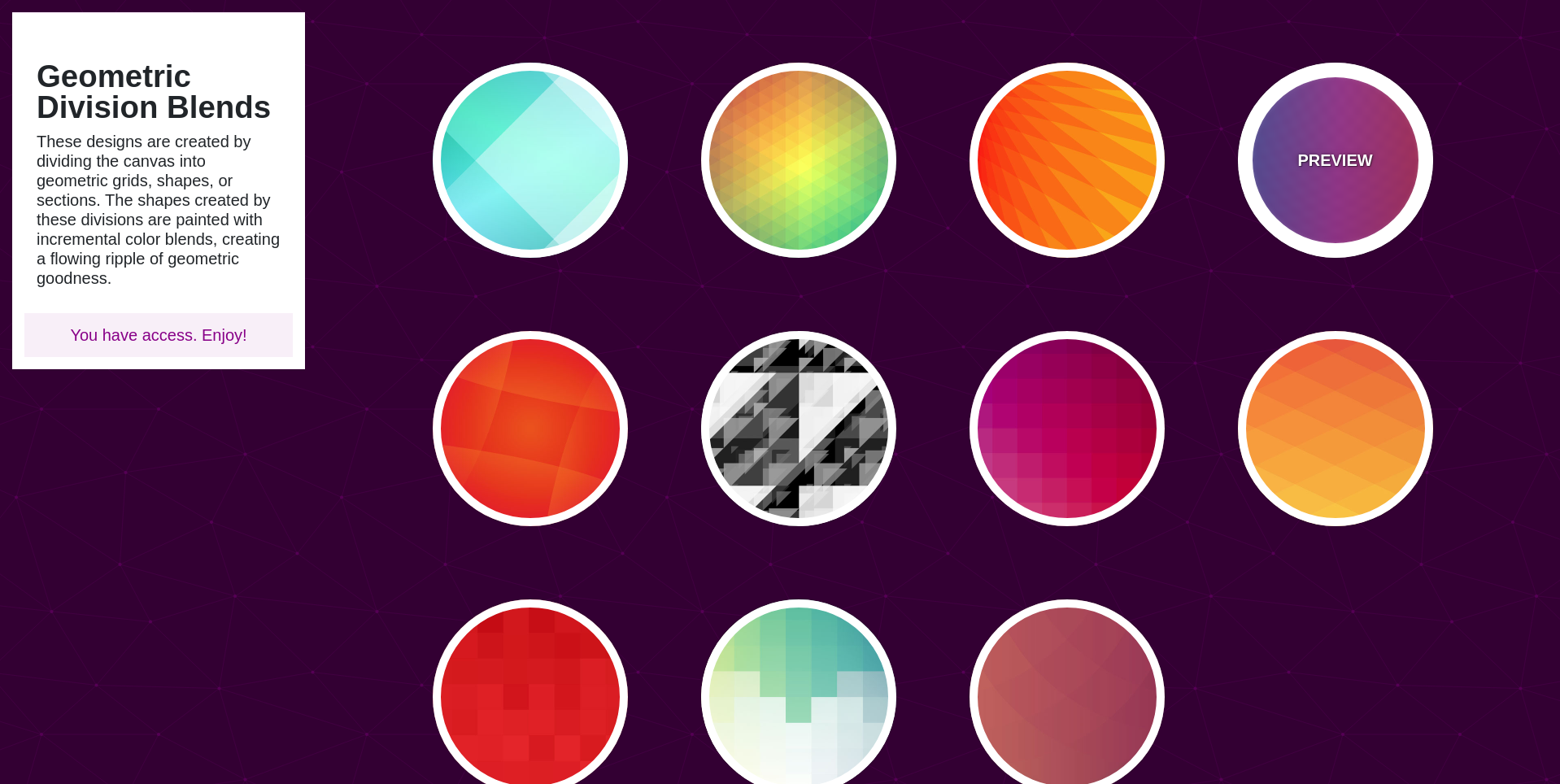
click at [1317, 230] on div "PREVIEW" at bounding box center [1335, 160] width 195 height 195
type input "#FF3333"
type input "#1884D6"
type input "#690067"
type input "0"
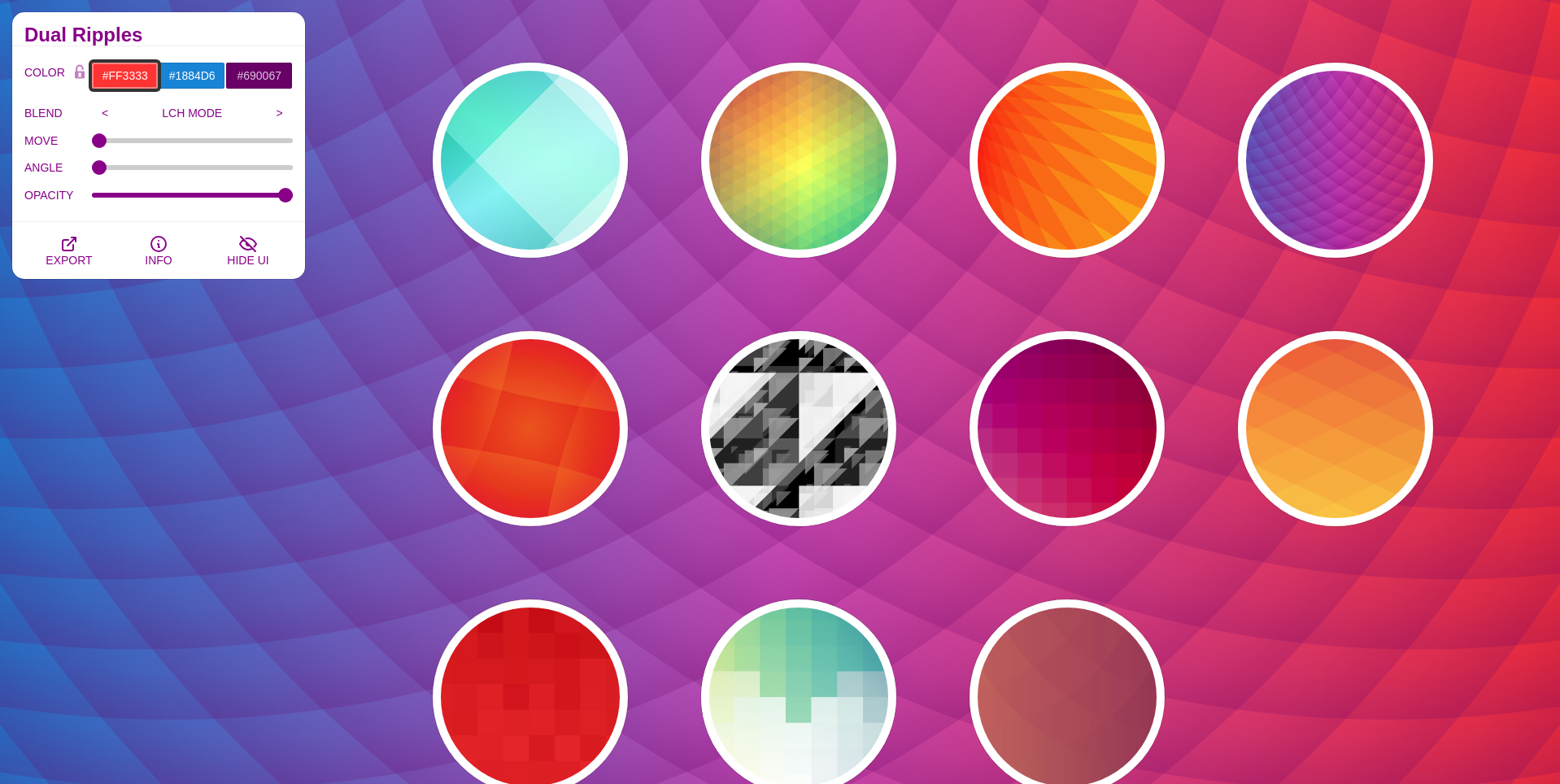
click at [130, 72] on input "#FF3333" at bounding box center [125, 76] width 68 height 27
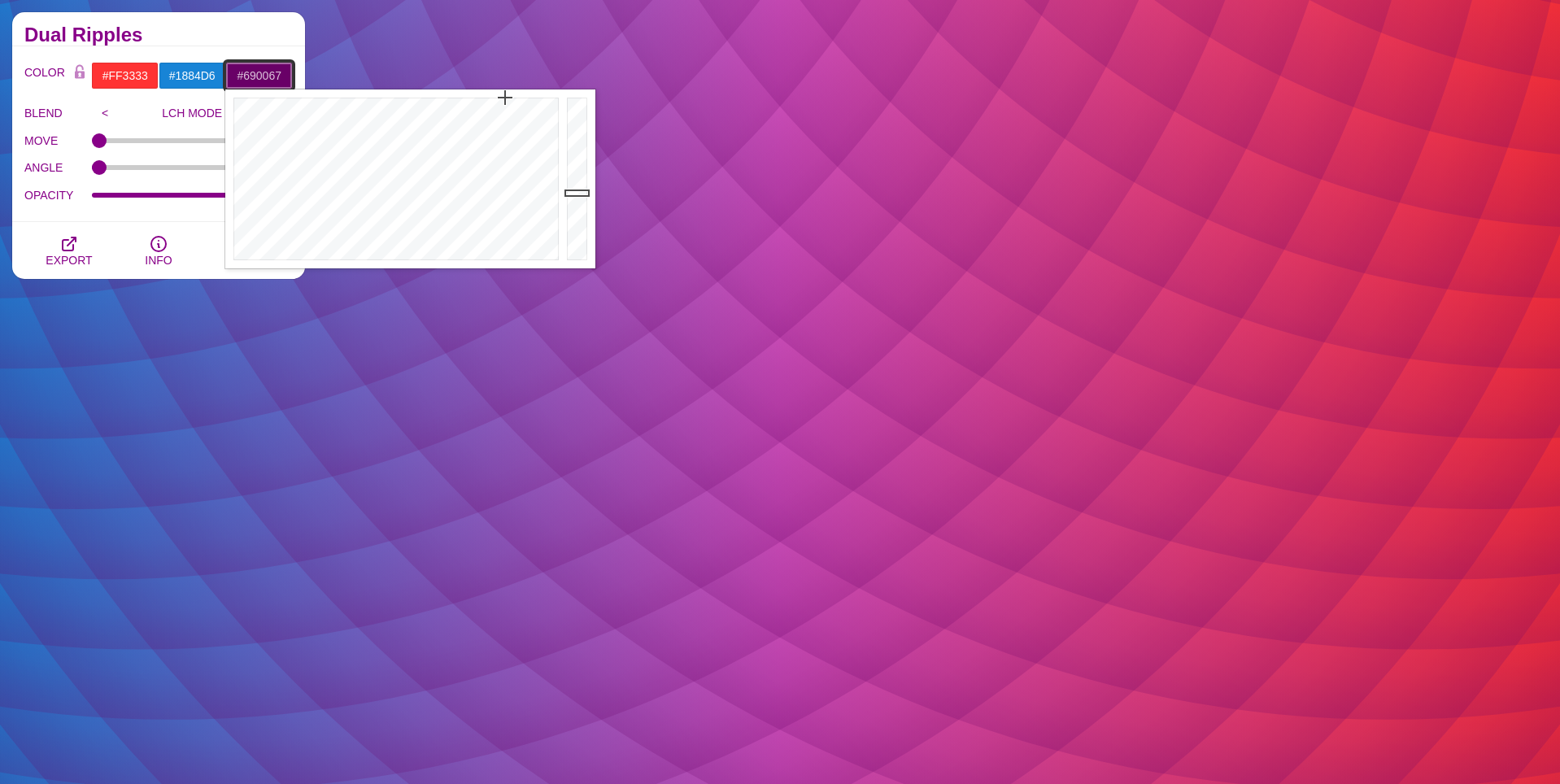
click at [262, 74] on input "#690067" at bounding box center [259, 76] width 68 height 27
paste input "d06e72"
type input "#D06E72"
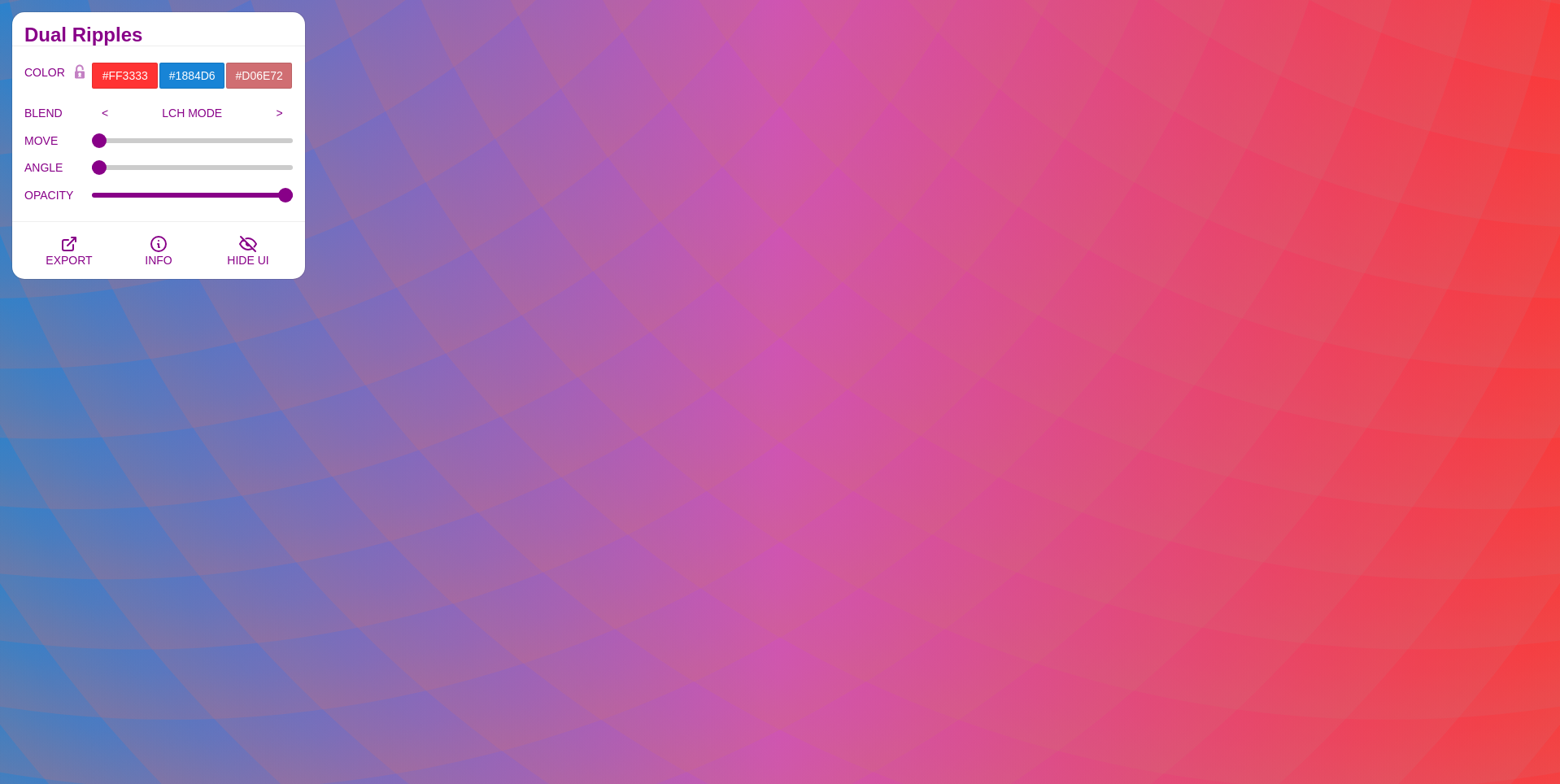
click at [257, 49] on div "COLOR #FF3333 #1884D6 #D06E72 #444444 #555555 #666666 #777777 #888888 #999999 B…" at bounding box center [158, 133] width 293 height 176
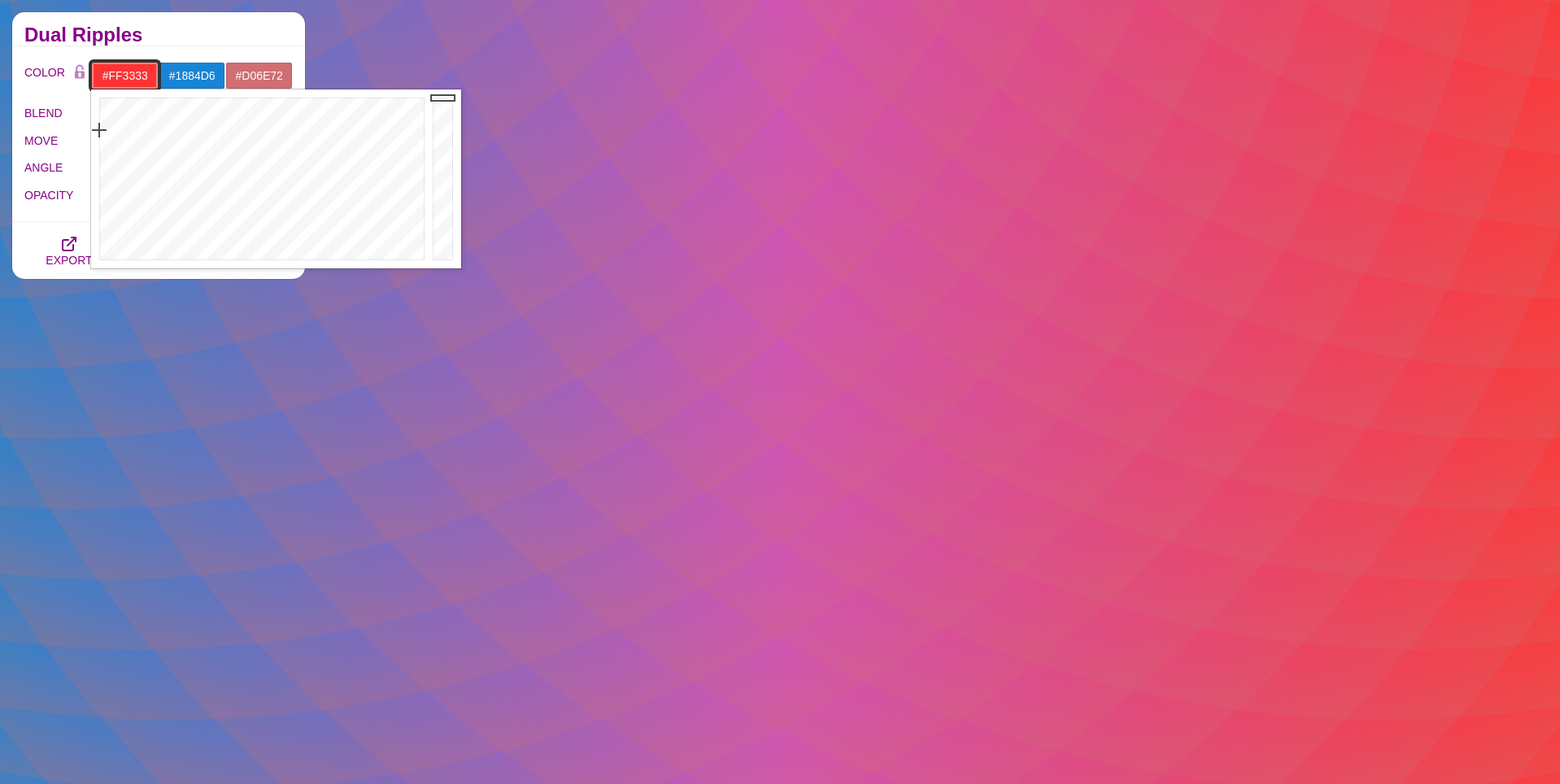
click at [120, 77] on input "#FF3333" at bounding box center [125, 76] width 68 height 27
paste input "d06e72"
type input "#D06E72"
click at [172, 50] on div "COLOR #D06E72 #1884D6 #D06E72 #444444 #555555 #666666 #777777 #888888 #999999 B…" at bounding box center [158, 133] width 293 height 176
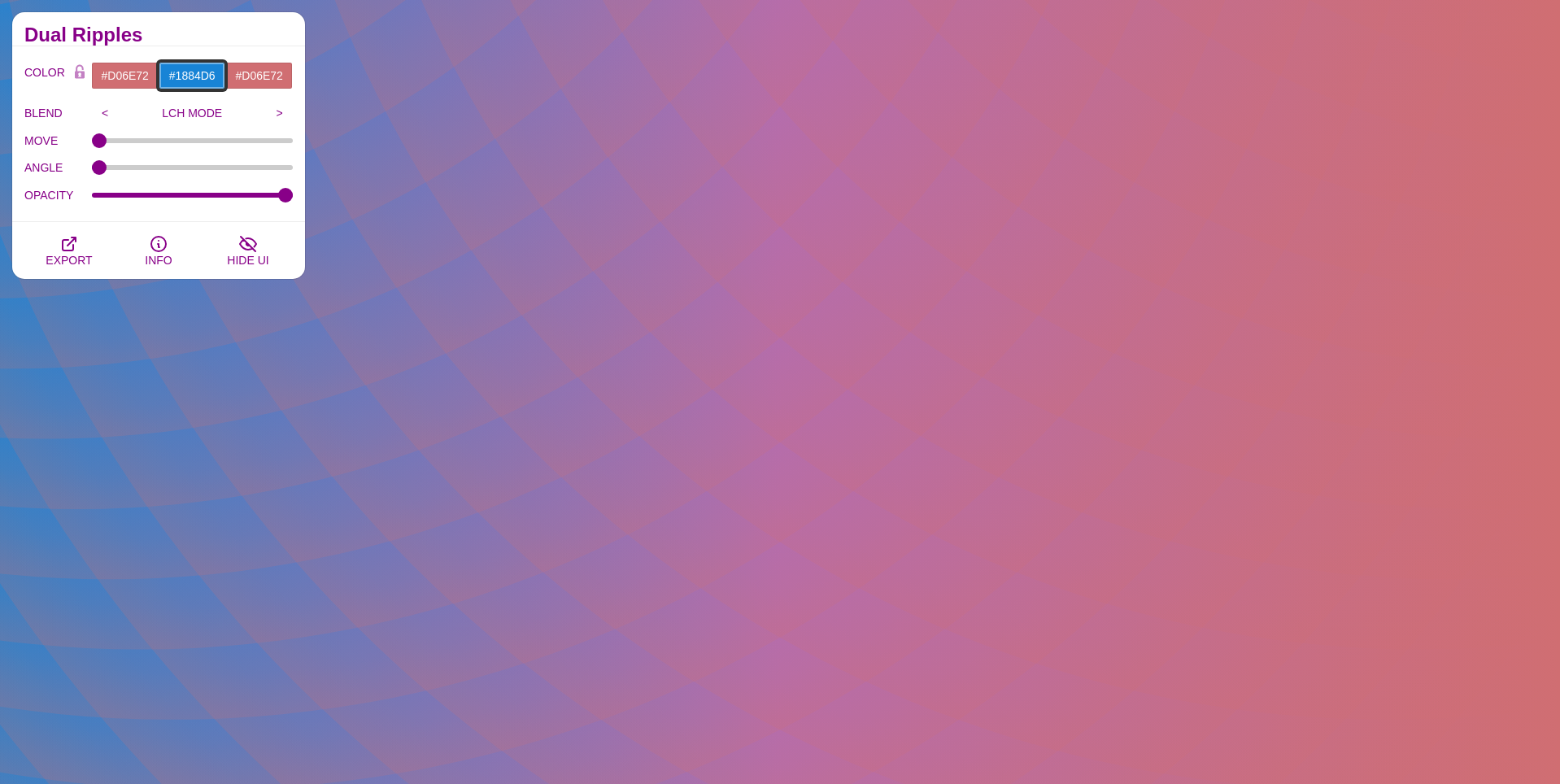
click at [184, 73] on input "#1884D6" at bounding box center [192, 76] width 68 height 27
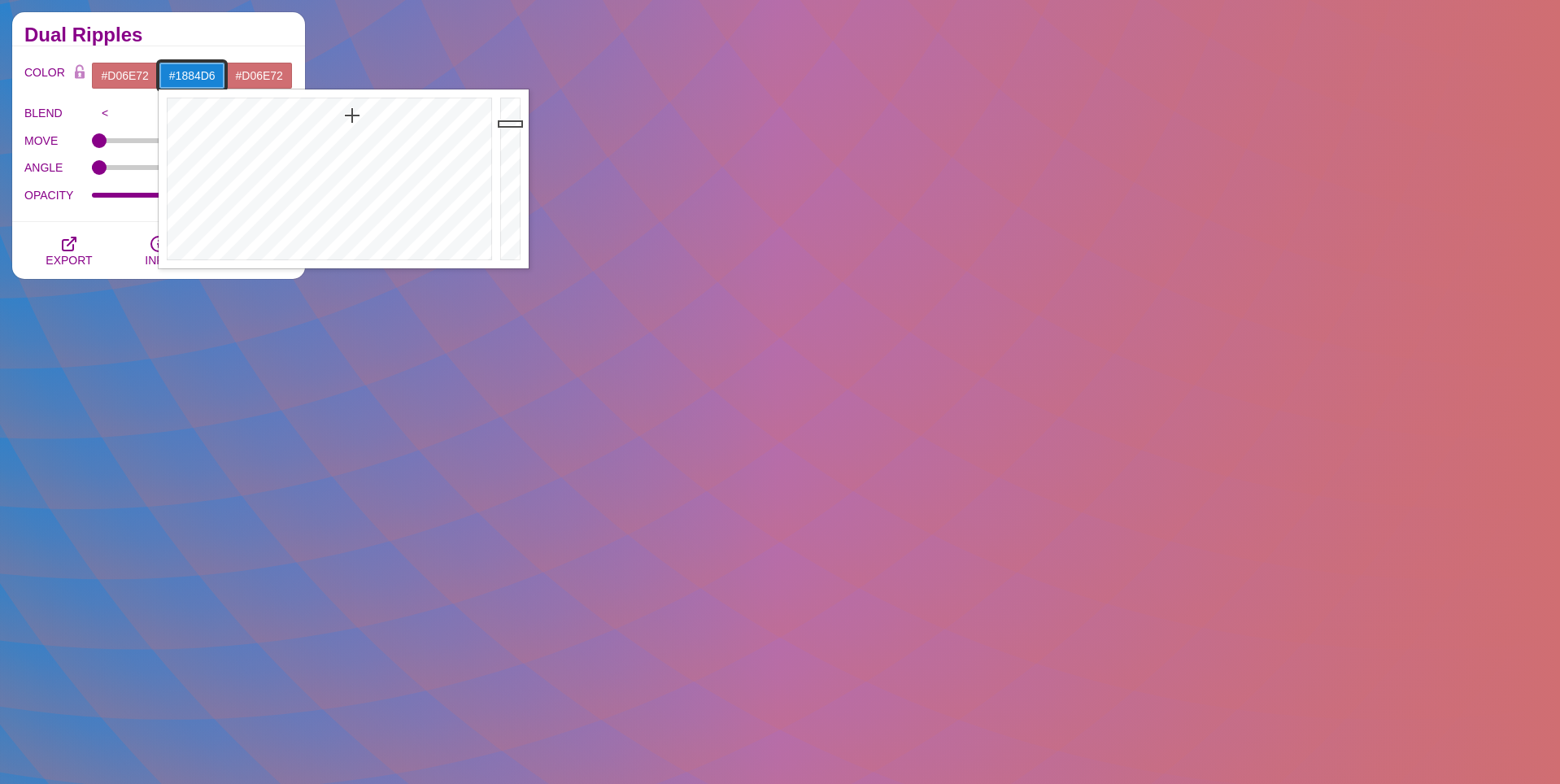
click at [184, 73] on input "#1884D6" at bounding box center [192, 76] width 68 height 27
paste input "e7cfcd"
type input "#E7CFCD"
click at [202, 45] on div "Dual Ripples" at bounding box center [158, 28] width 293 height 34
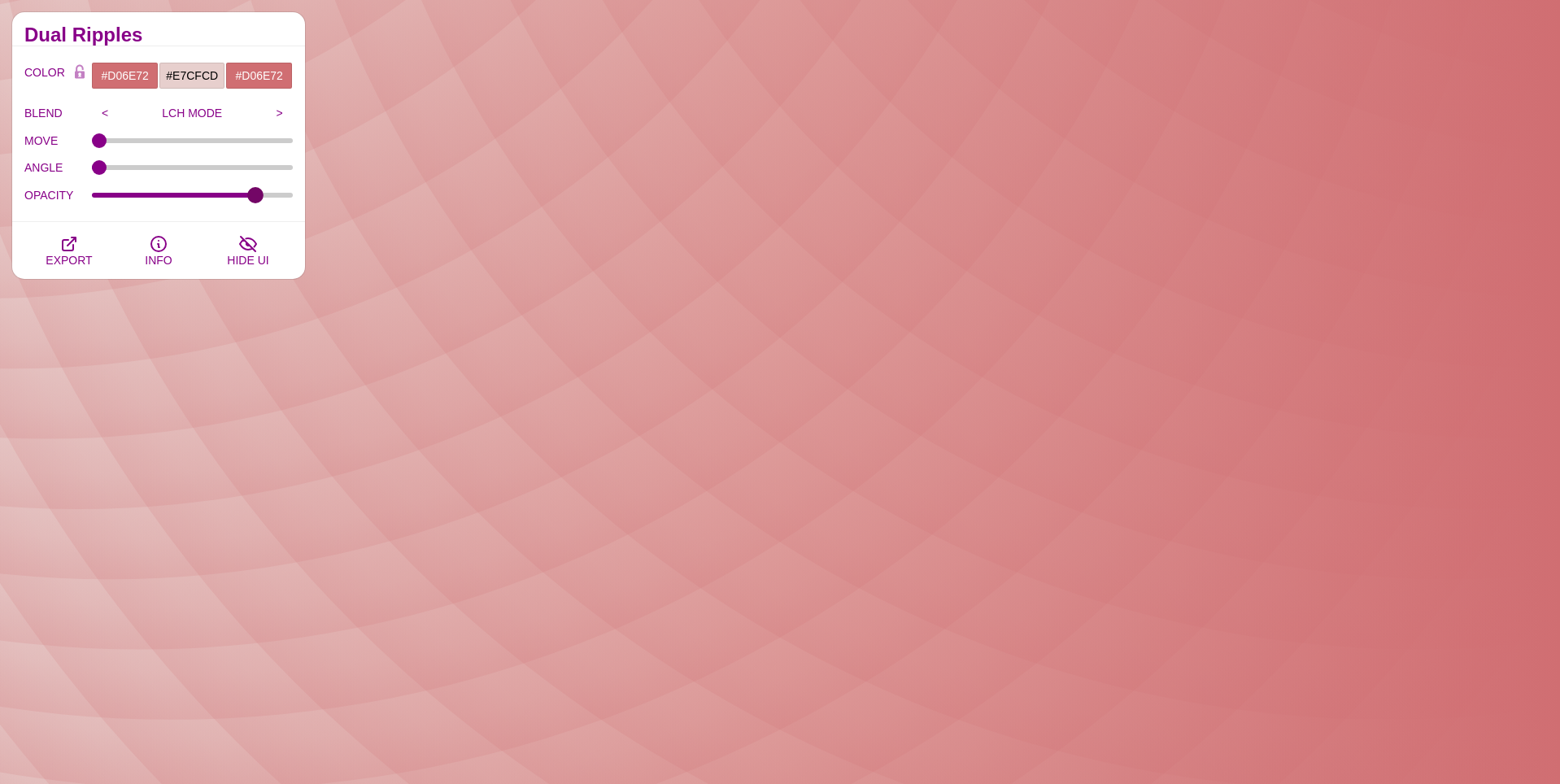
drag, startPoint x: 284, startPoint y: 196, endPoint x: 255, endPoint y: 202, distance: 29.6
type input "0.84"
click at [255, 198] on input "OPACITY" at bounding box center [192, 195] width 201 height 7
drag, startPoint x: 102, startPoint y: 169, endPoint x: -24, endPoint y: 165, distance: 126.1
type input "0"
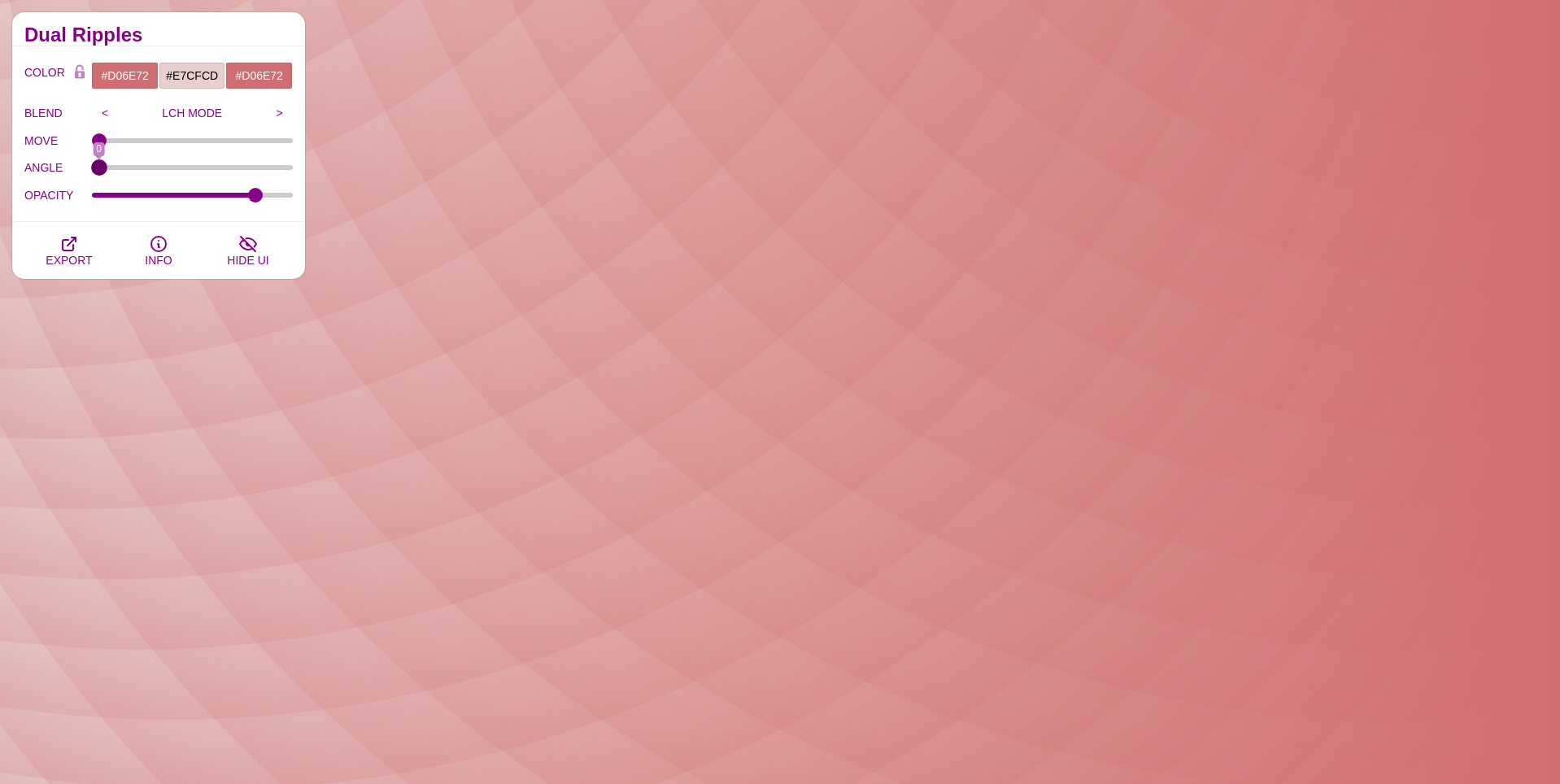
click at [92, 165] on input "ANGLE" at bounding box center [192, 167] width 201 height 7
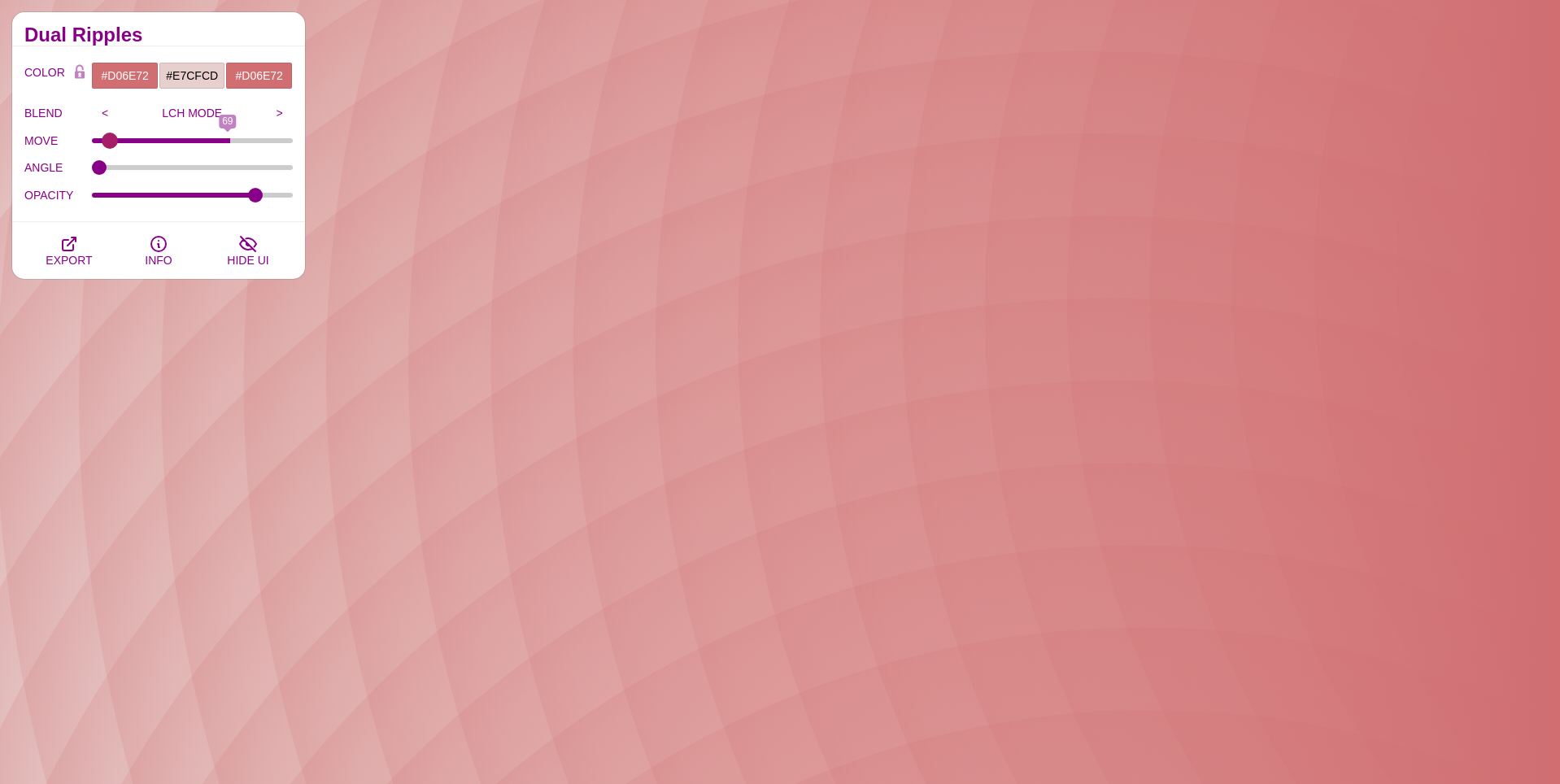
type input "0"
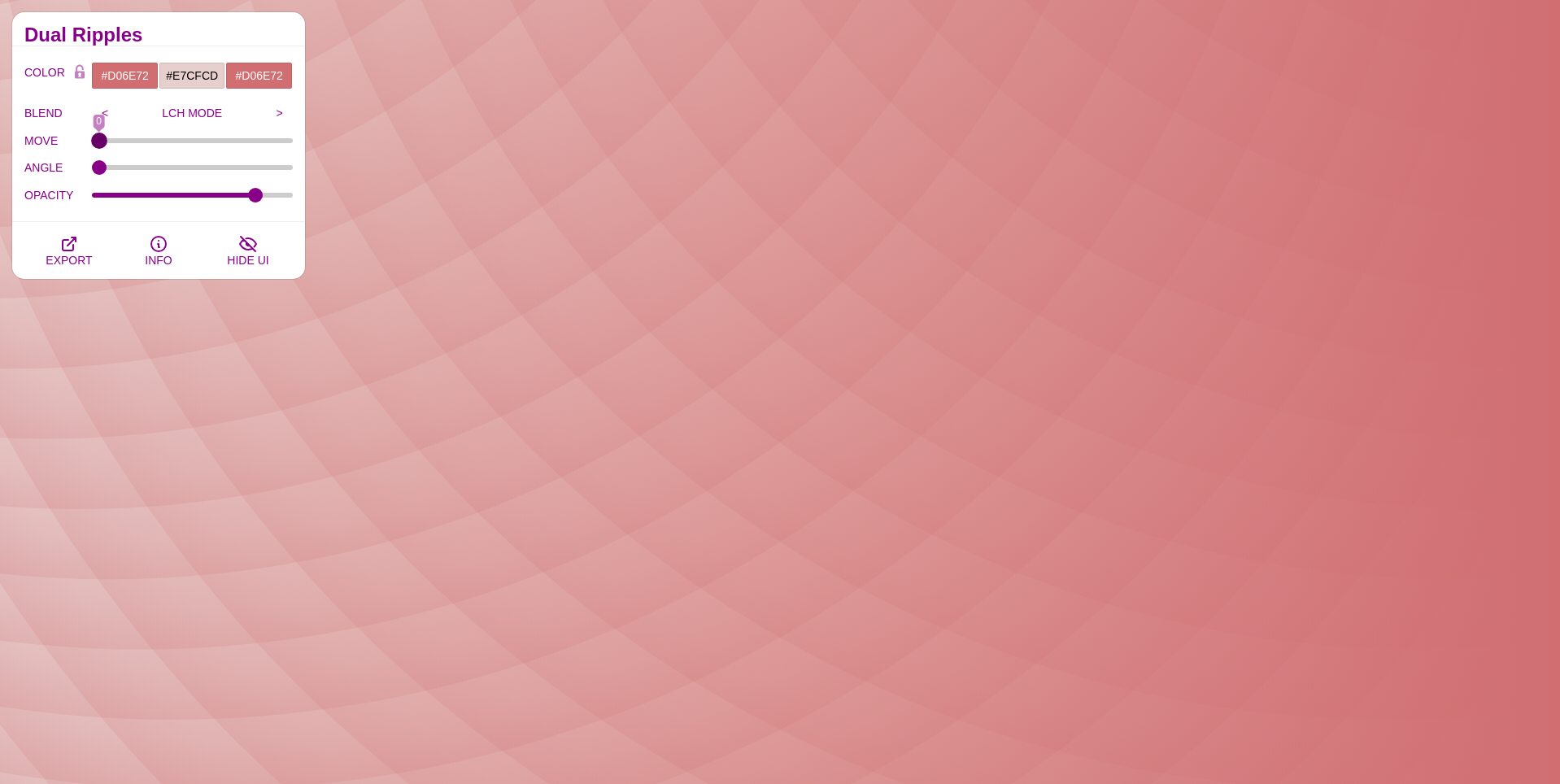
drag, startPoint x: 98, startPoint y: 134, endPoint x: -123, endPoint y: 137, distance: 221.0
click at [92, 137] on input "MOVE" at bounding box center [192, 140] width 201 height 7
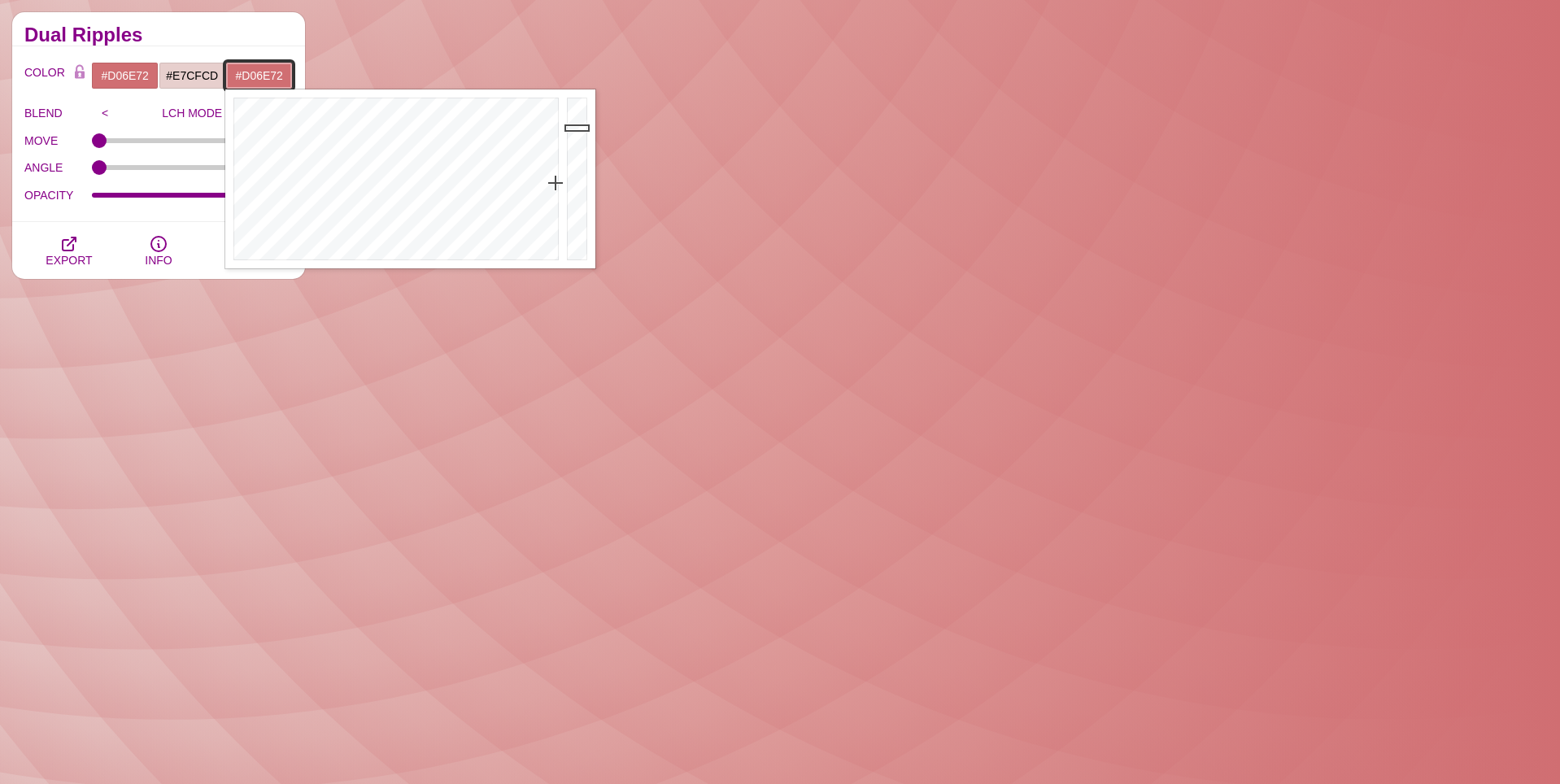
click at [262, 77] on input "#D06E72" at bounding box center [259, 76] width 68 height 27
click at [273, 80] on input "#D06E72" at bounding box center [259, 76] width 68 height 27
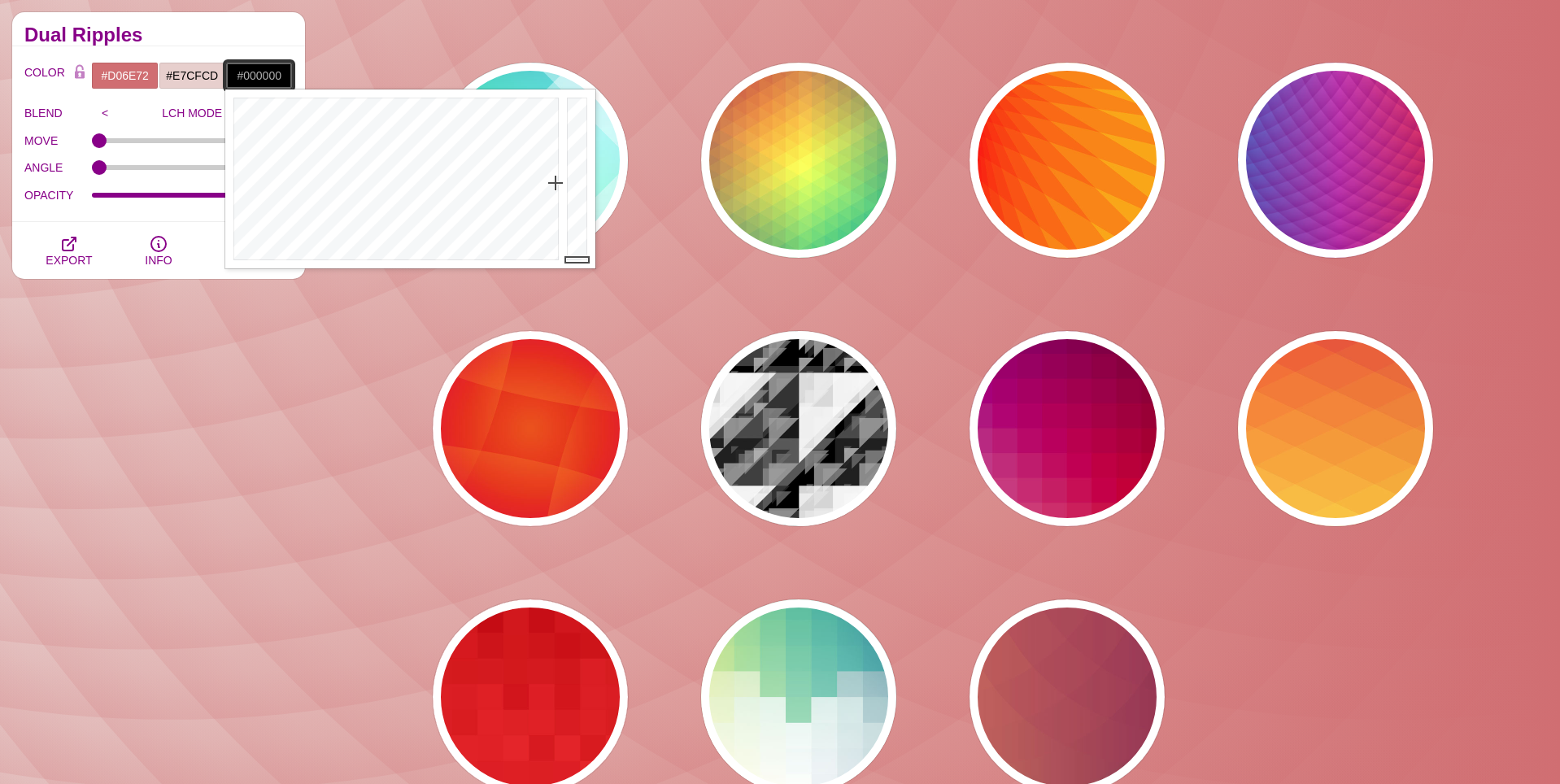
drag, startPoint x: 578, startPoint y: 129, endPoint x: 574, endPoint y: 297, distance: 168.0
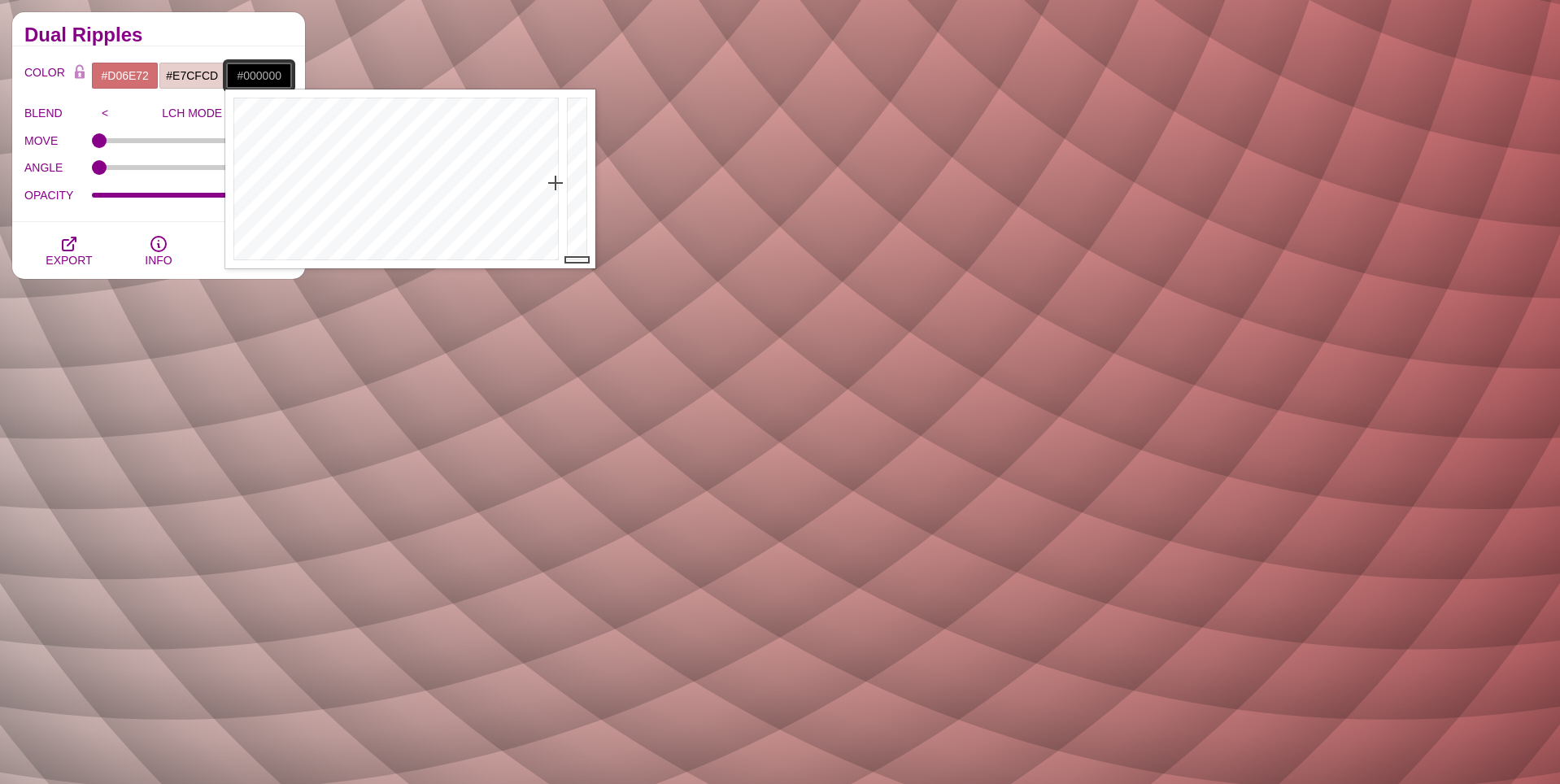
click at [263, 77] on input "#000000" at bounding box center [259, 76] width 68 height 27
click at [253, 44] on div "Dual Ripples" at bounding box center [158, 28] width 293 height 34
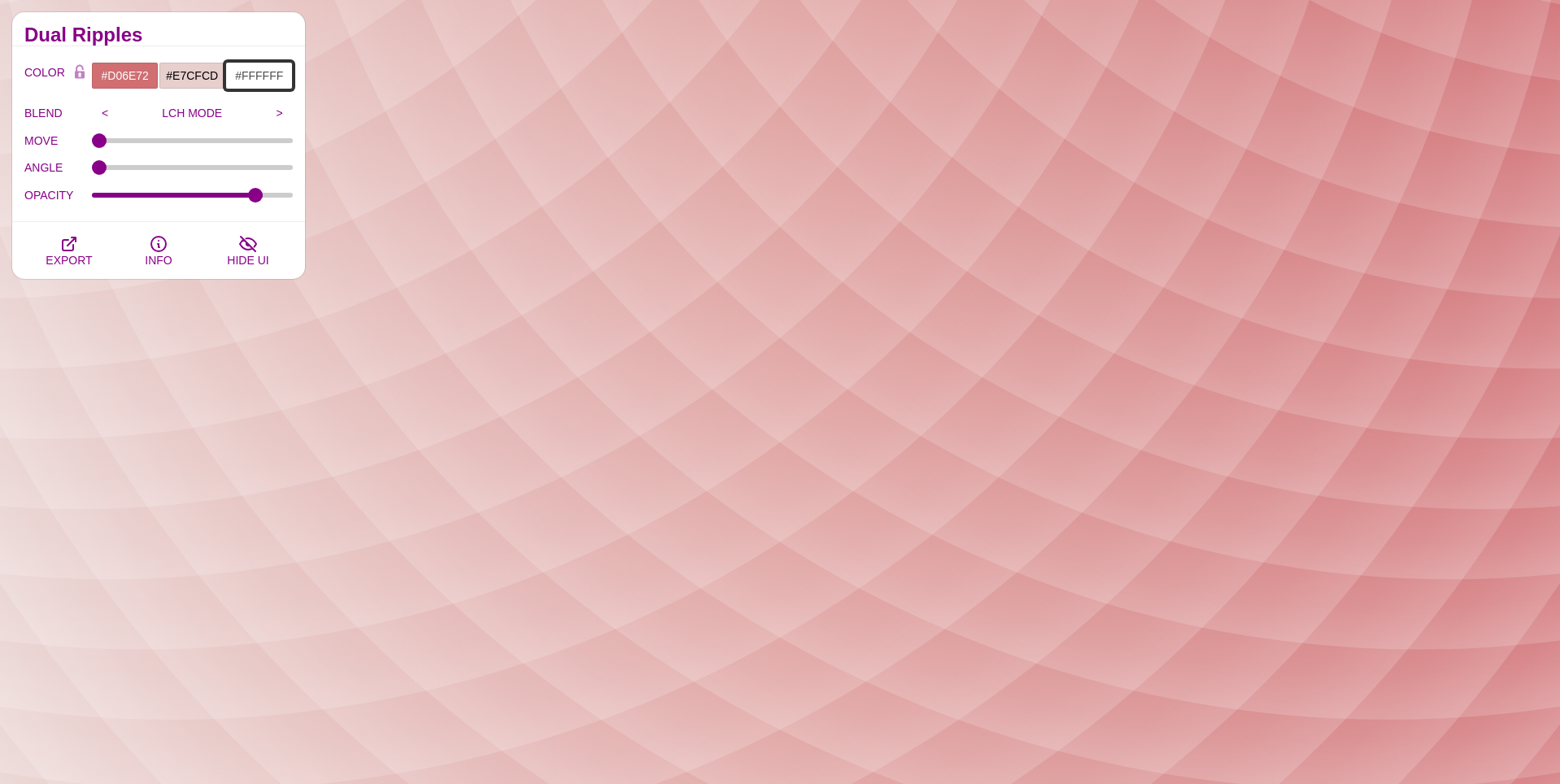
click at [251, 76] on input "#FFFFFF" at bounding box center [259, 76] width 68 height 27
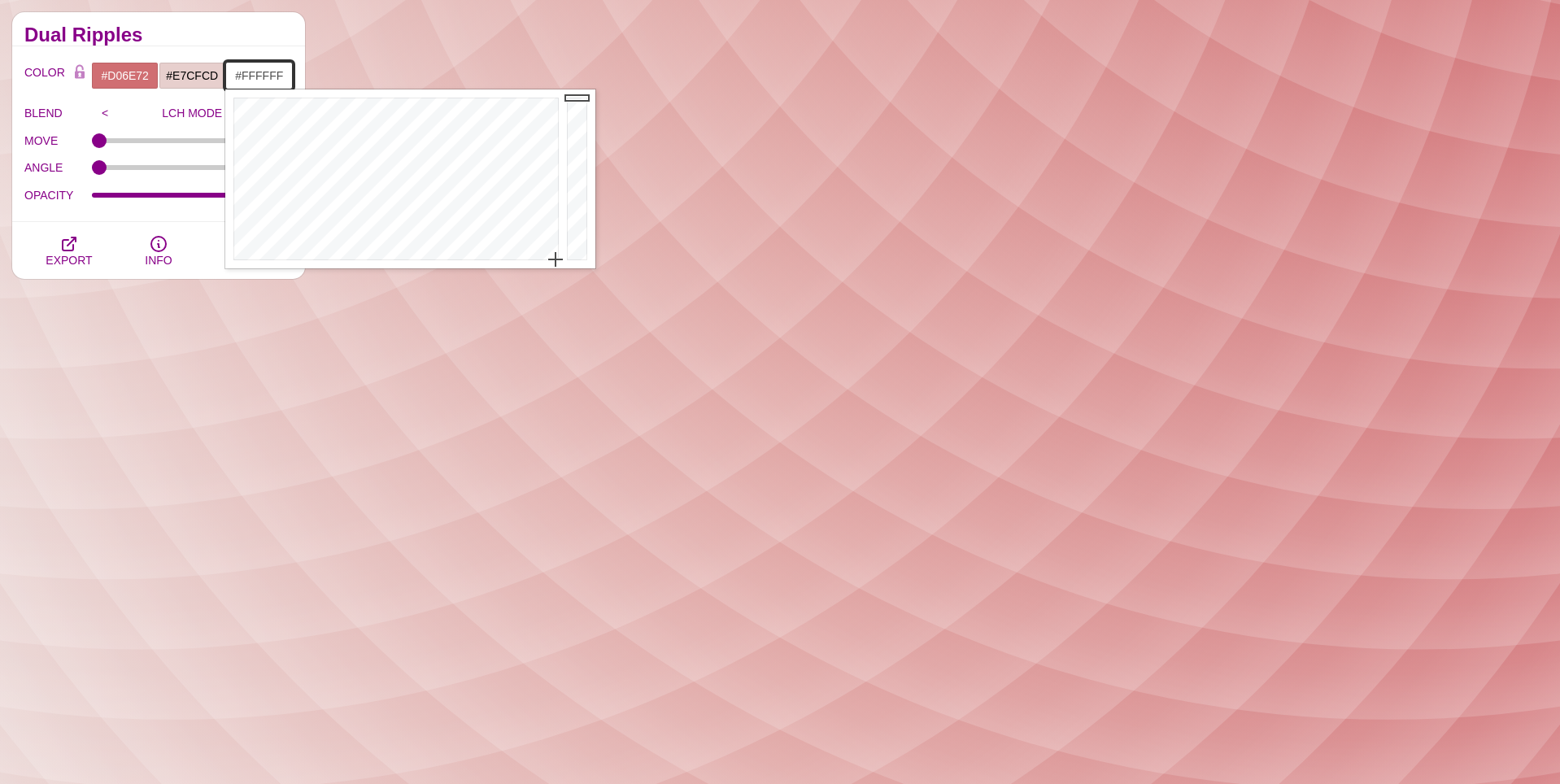
click at [251, 76] on input "#FFFFFF" at bounding box center [259, 76] width 68 height 27
paste input "D06E72"
type input "#D06E72"
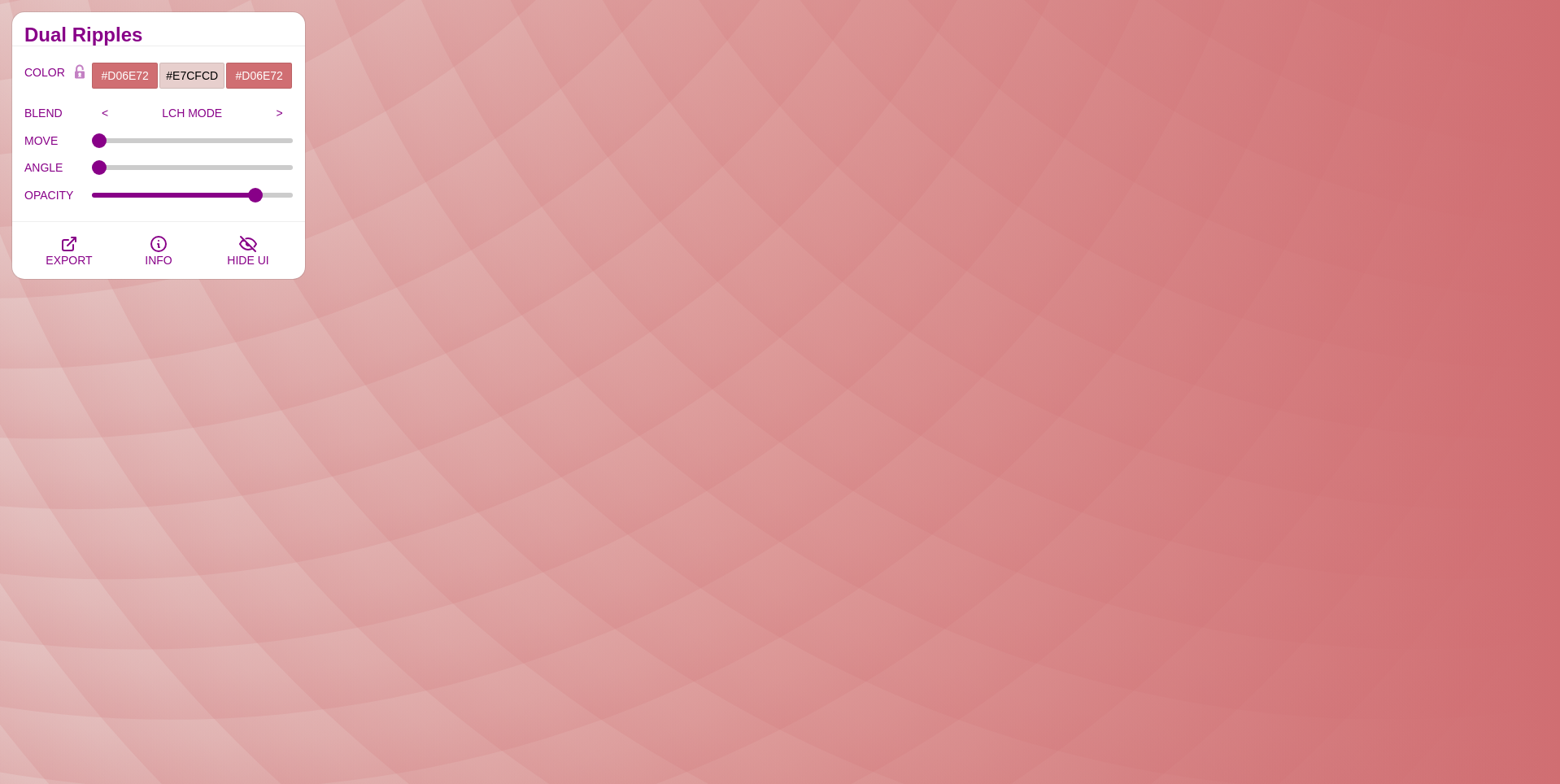
click at [244, 29] on h2 "Dual Ripples" at bounding box center [158, 34] width 268 height 13
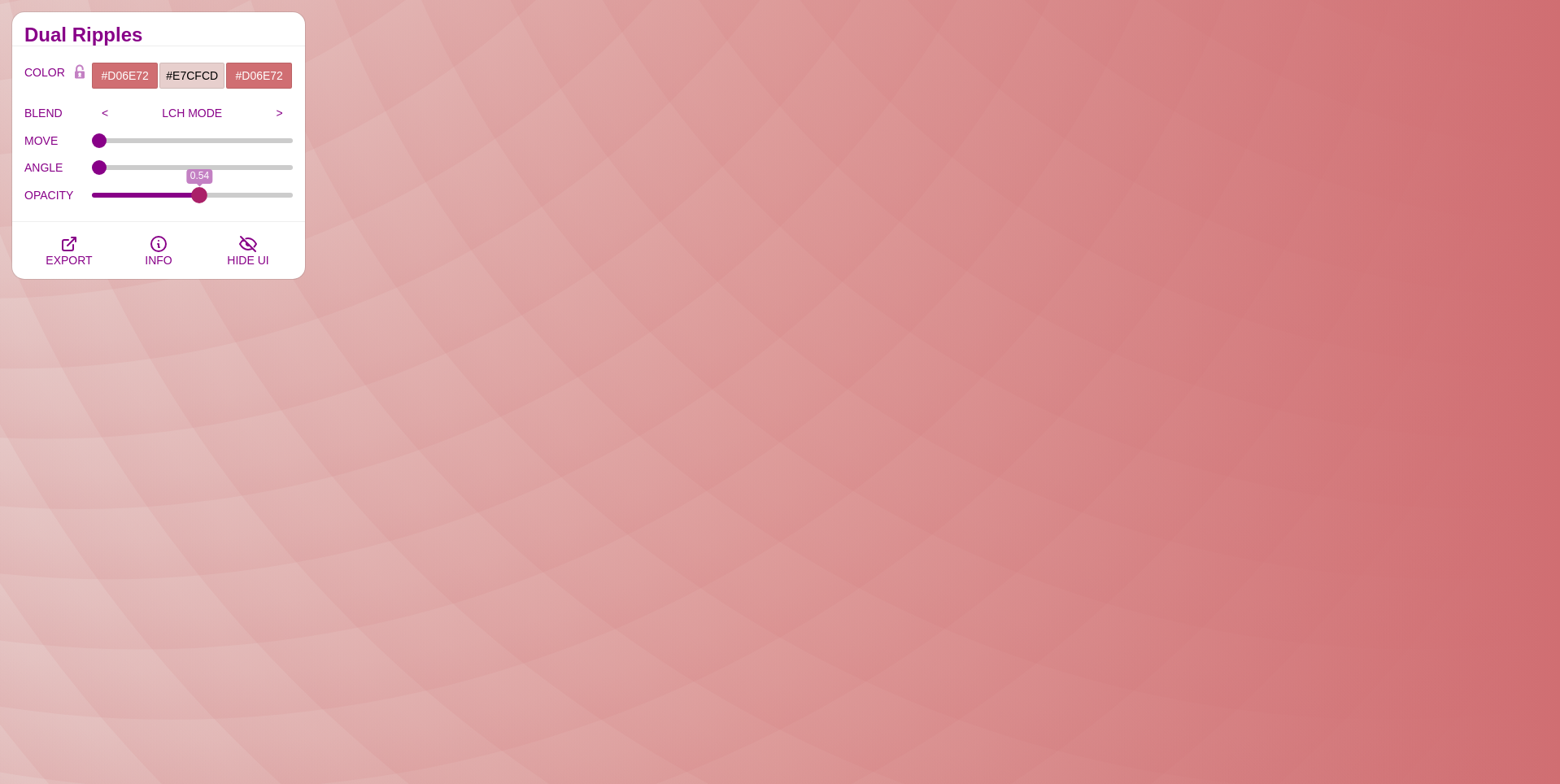
drag, startPoint x: 257, startPoint y: 197, endPoint x: 198, endPoint y: 197, distance: 59.0
type input "0.54"
click at [198, 197] on input "OPACITY" at bounding box center [192, 195] width 201 height 7
type input "0"
drag, startPoint x: 105, startPoint y: 169, endPoint x: 10, endPoint y: 162, distance: 95.3
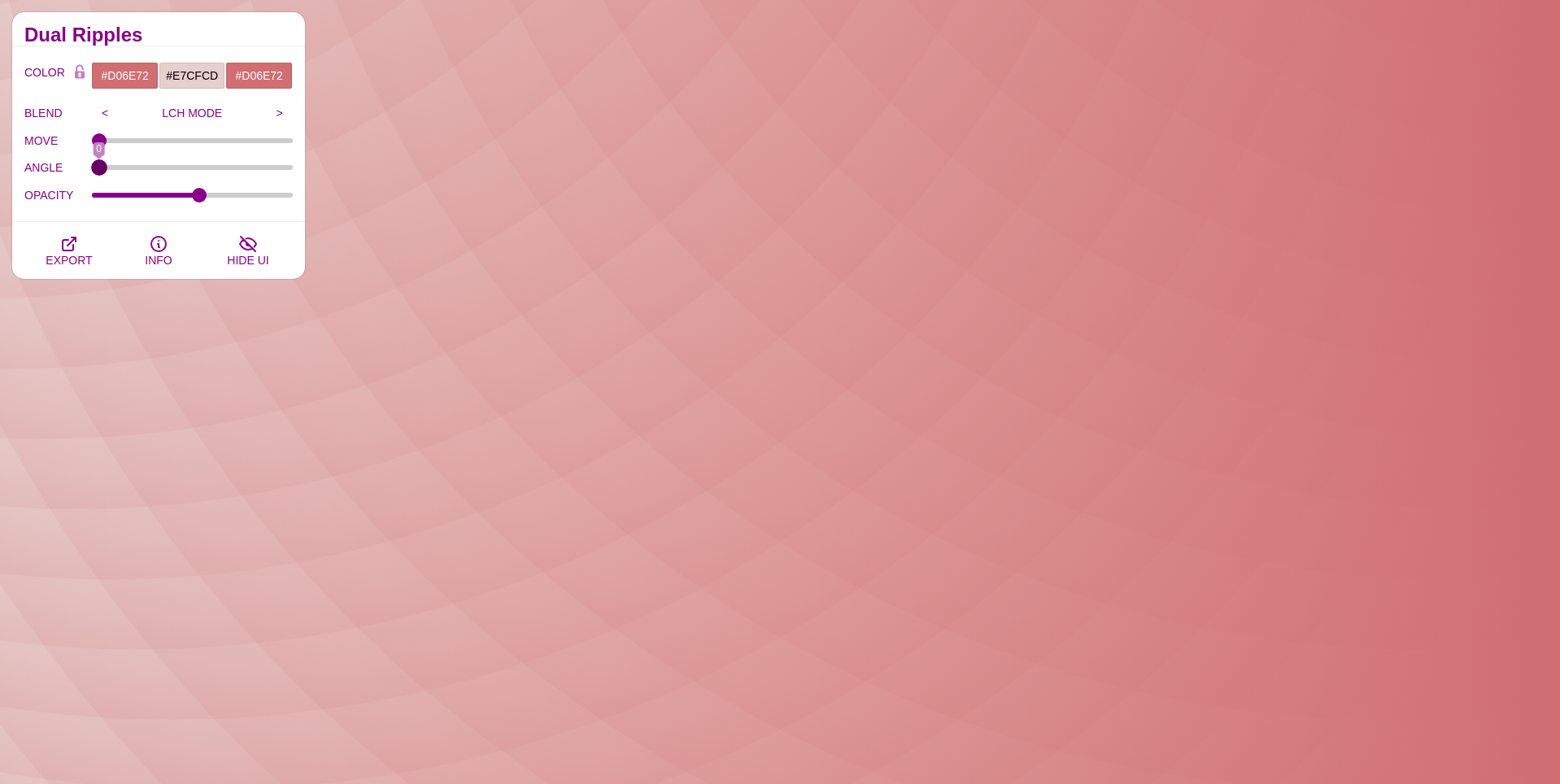
click at [92, 164] on input "ANGLE" at bounding box center [192, 167] width 201 height 7
click at [65, 241] on icon "button" at bounding box center [69, 244] width 20 height 20
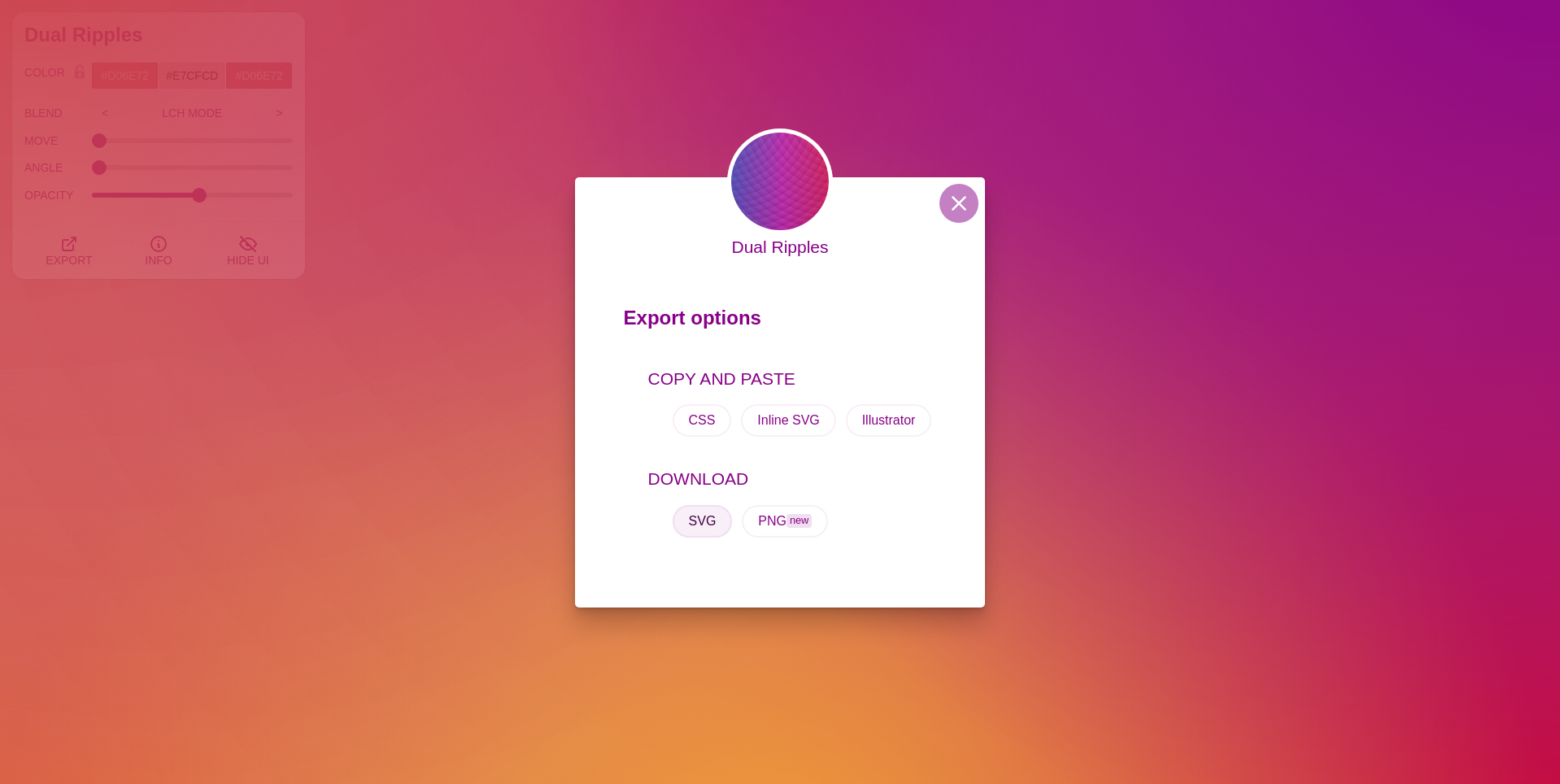
click at [708, 519] on button "SVG" at bounding box center [702, 521] width 60 height 32
click at [949, 201] on button at bounding box center [959, 203] width 39 height 39
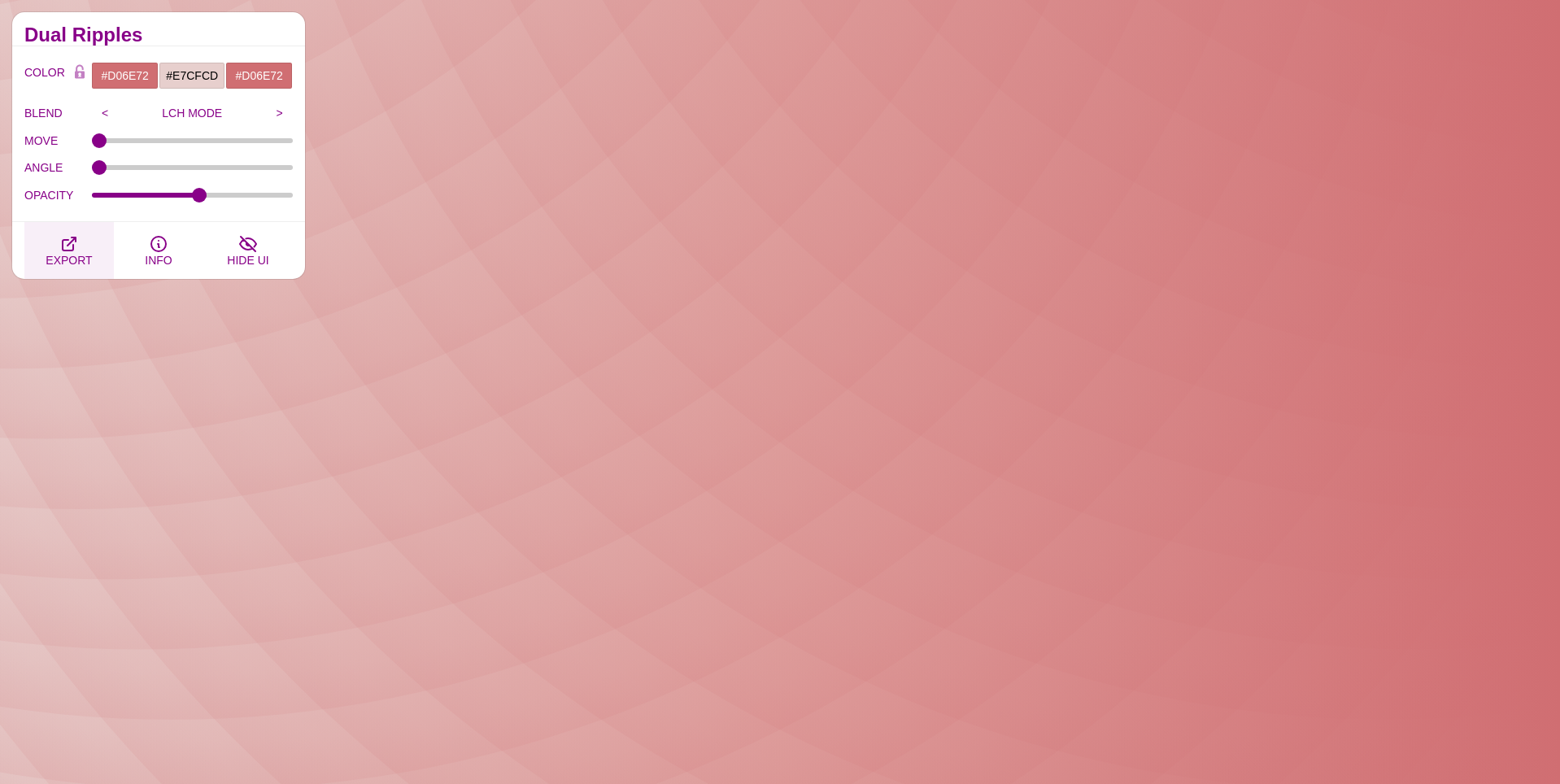
click at [67, 249] on icon "button" at bounding box center [69, 243] width 13 height 13
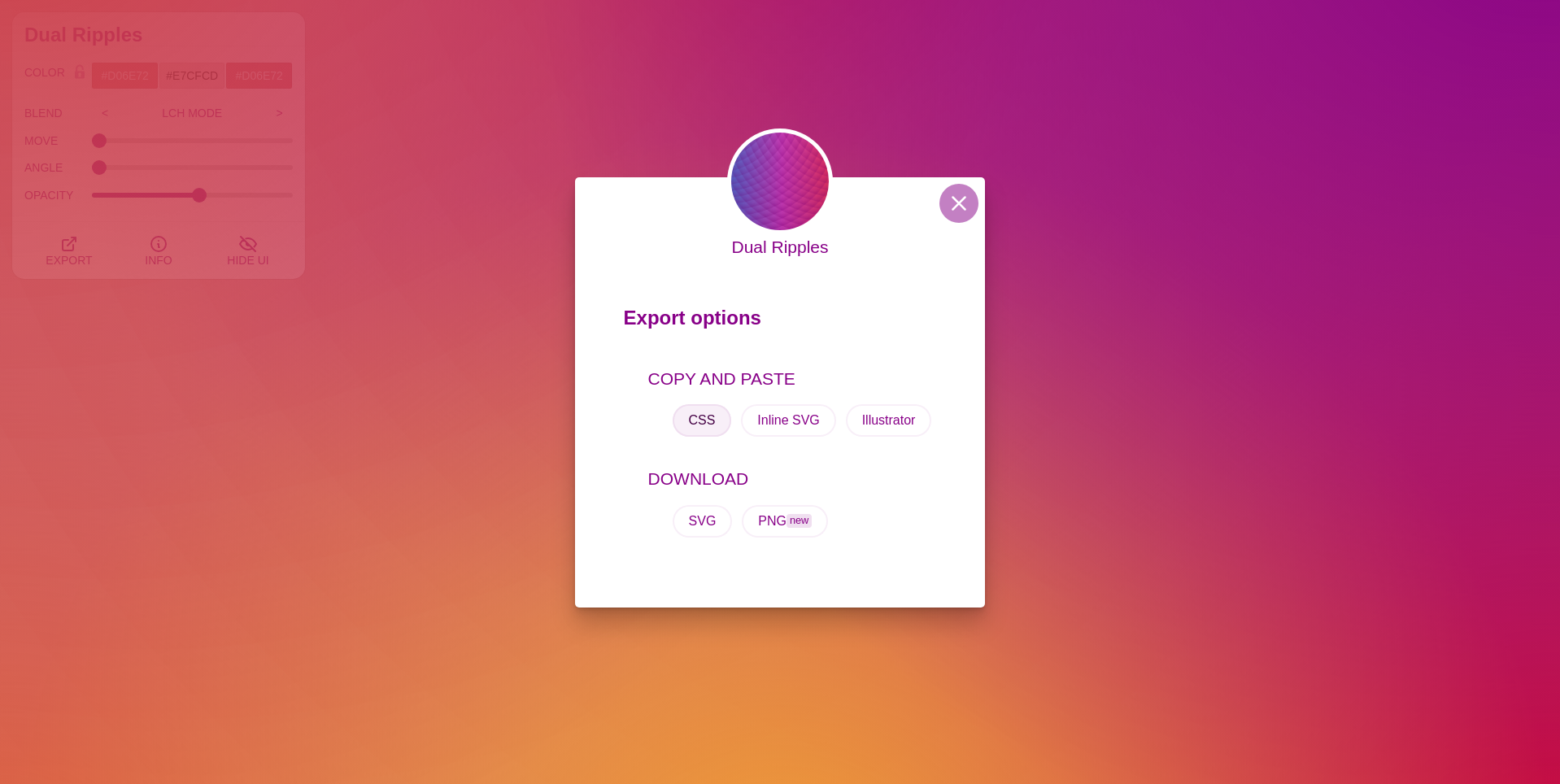
click at [710, 425] on button "CSS" at bounding box center [702, 420] width 59 height 32
click at [774, 519] on button "PNG new" at bounding box center [785, 521] width 86 height 32
